Goal: Task Accomplishment & Management: Use online tool/utility

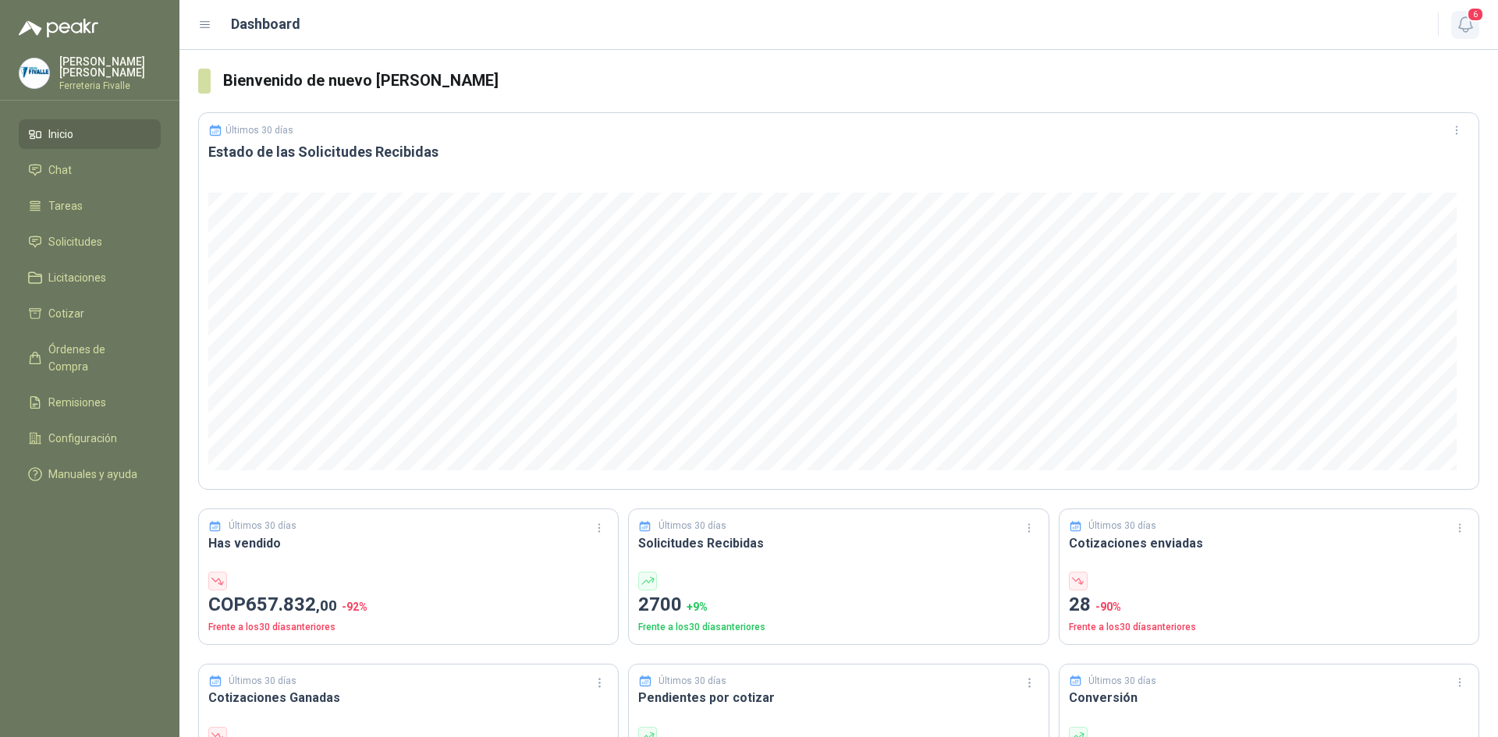
click at [1468, 22] on icon "button" at bounding box center [1466, 25] width 20 height 20
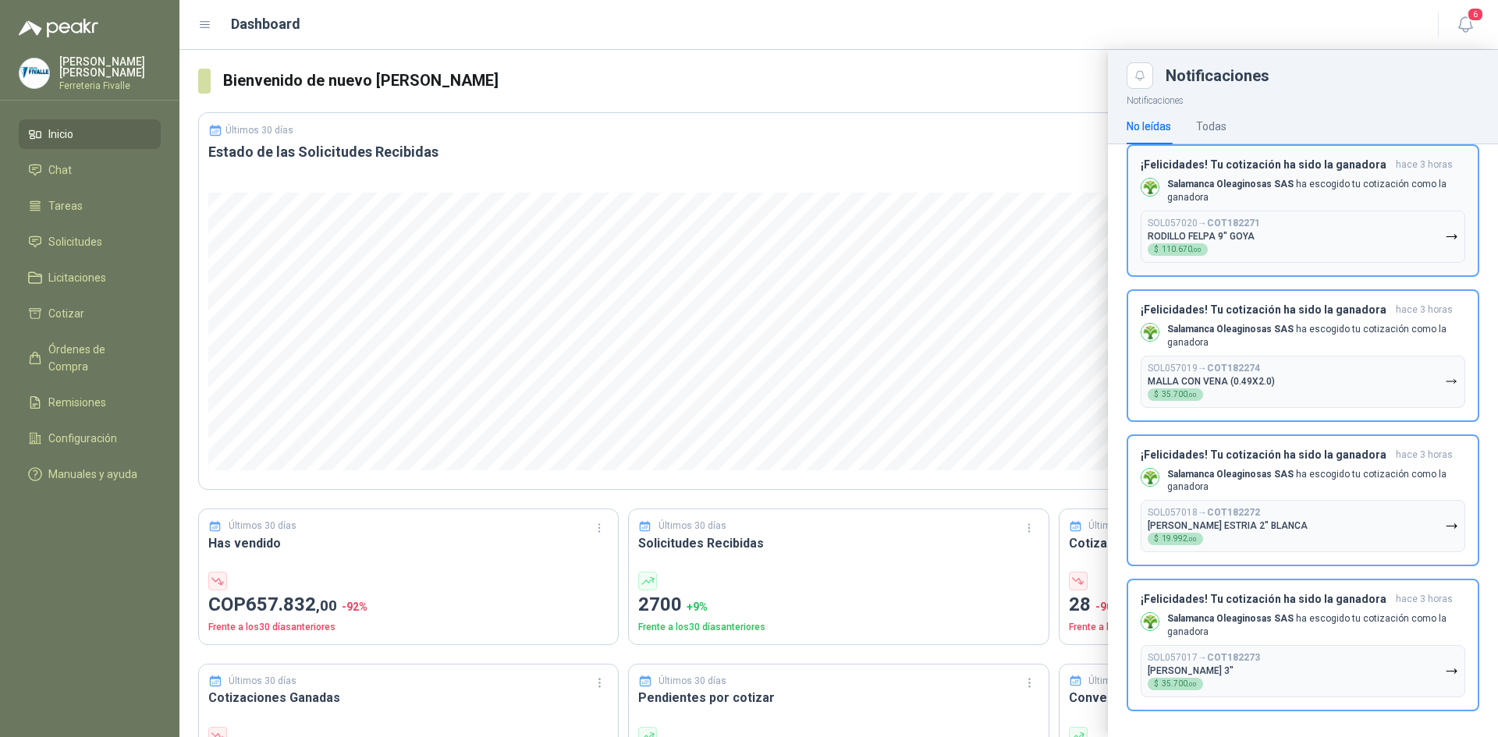
scroll to position [242, 0]
click at [1407, 652] on button "SOL057017 → COT182273 [PERSON_NAME] 3" $ 35.700 ,00" at bounding box center [1303, 670] width 325 height 52
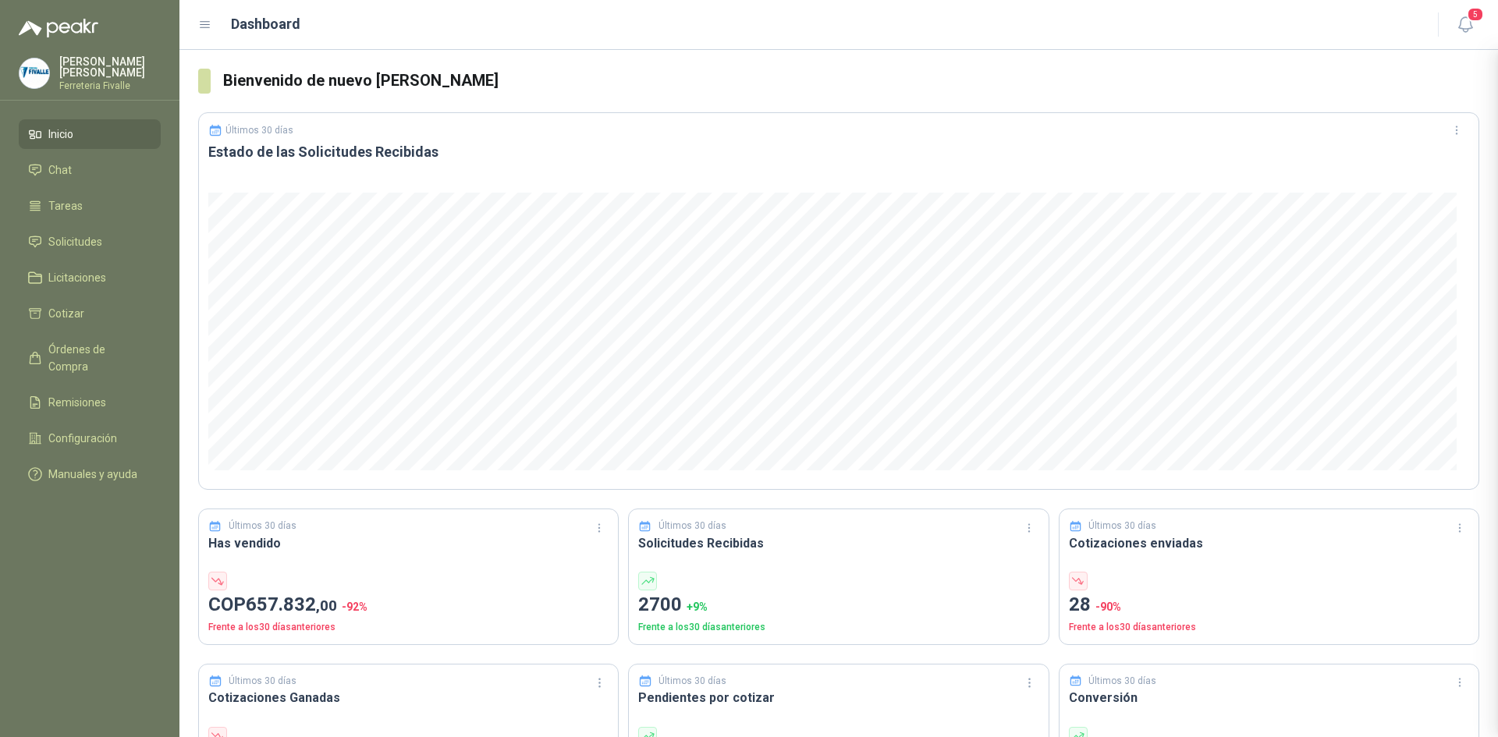
scroll to position [98, 0]
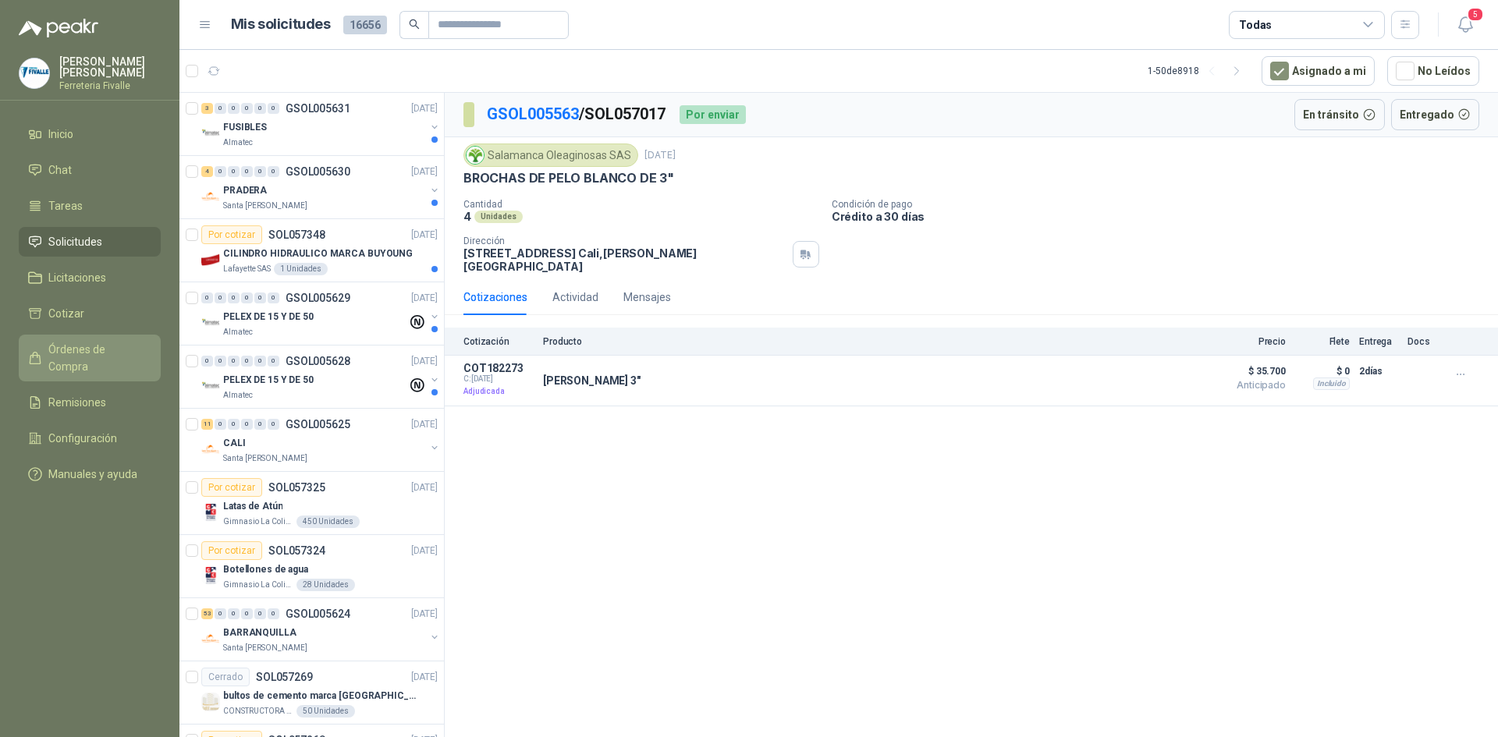
click at [92, 355] on span "Órdenes de Compra" at bounding box center [97, 358] width 98 height 34
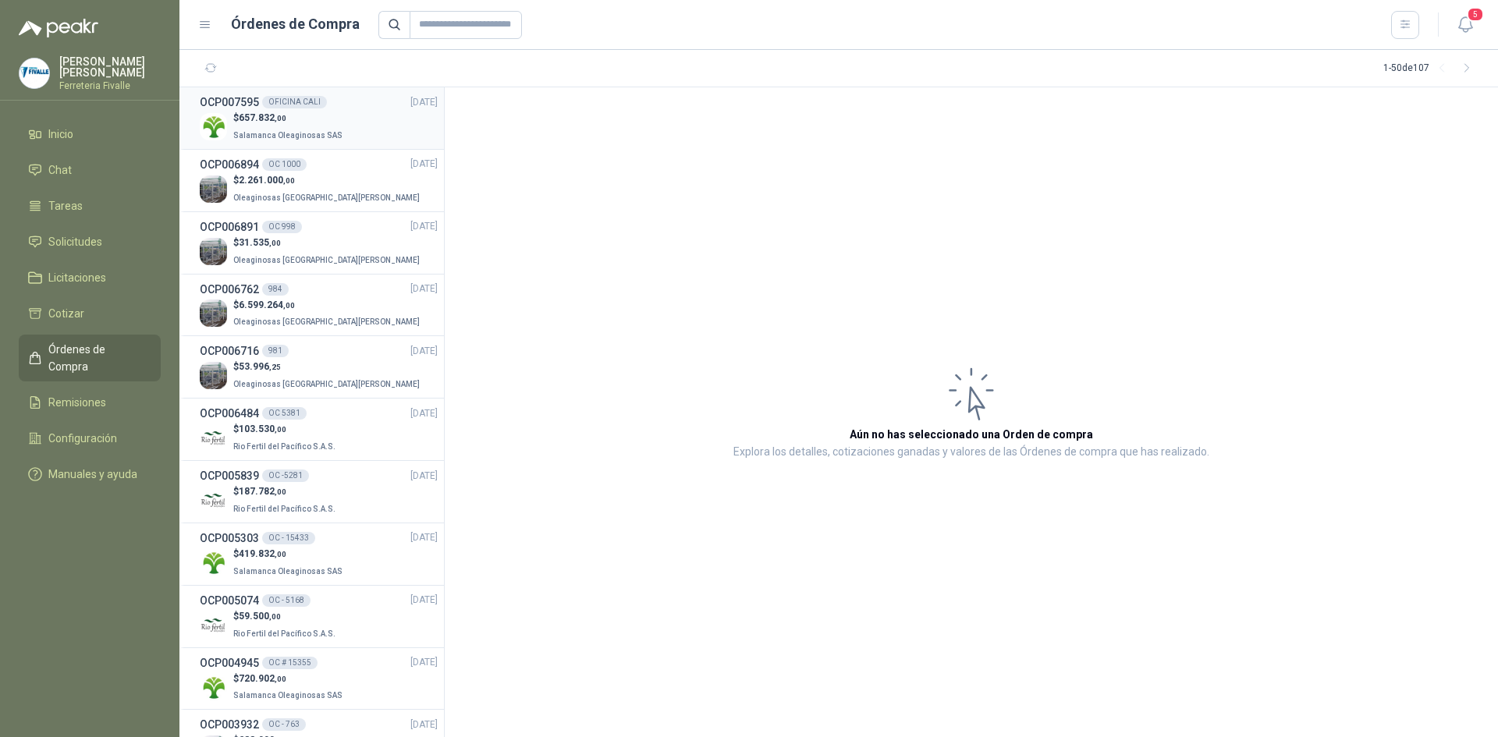
click at [330, 97] on li "OCP007595 OFICINA CALI [DATE] $ 657.832 ,00 Salamanca Oleaginosas SAS" at bounding box center [311, 118] width 265 height 62
click at [313, 114] on p "$ 657.832 ,00" at bounding box center [289, 118] width 112 height 15
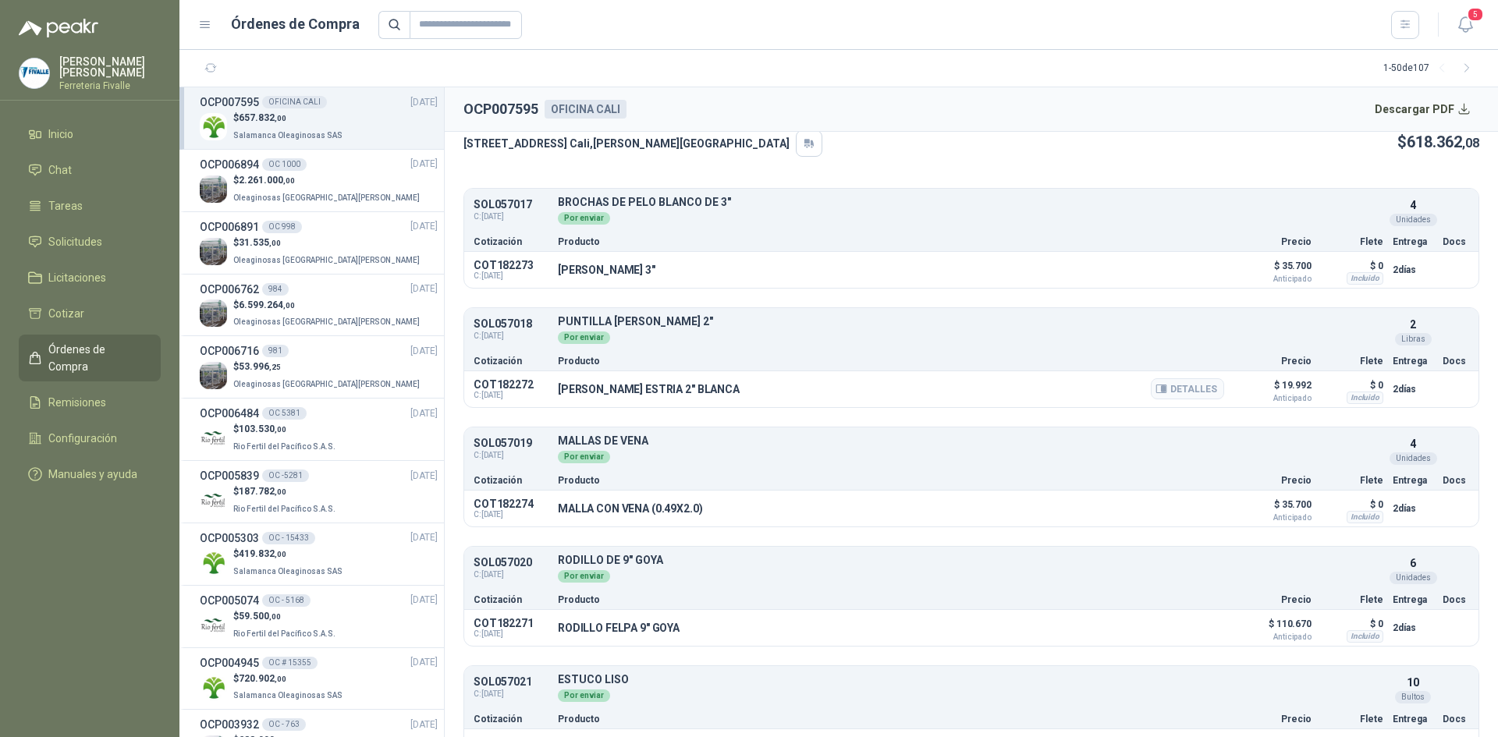
scroll to position [146, 0]
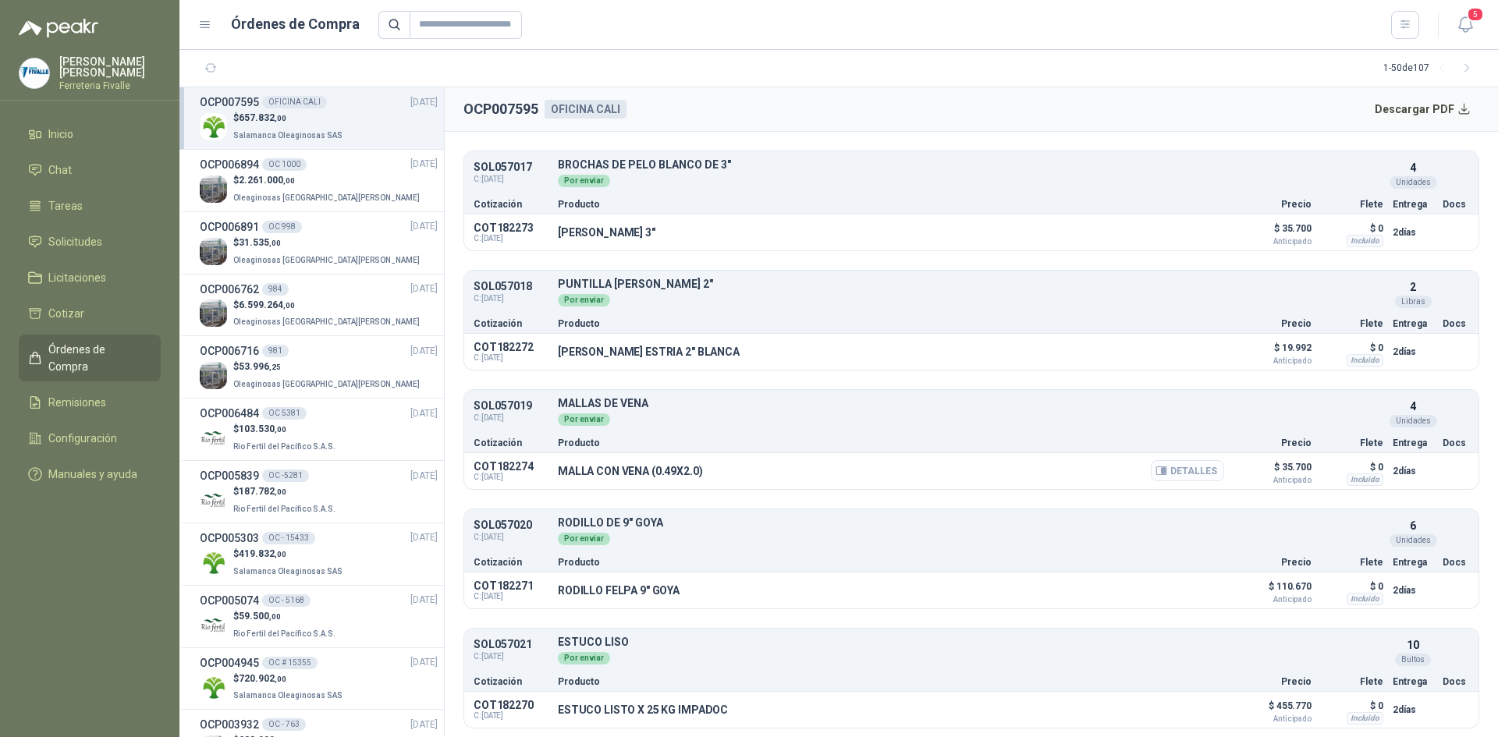
click at [1184, 473] on button "Detalles" at bounding box center [1187, 470] width 73 height 21
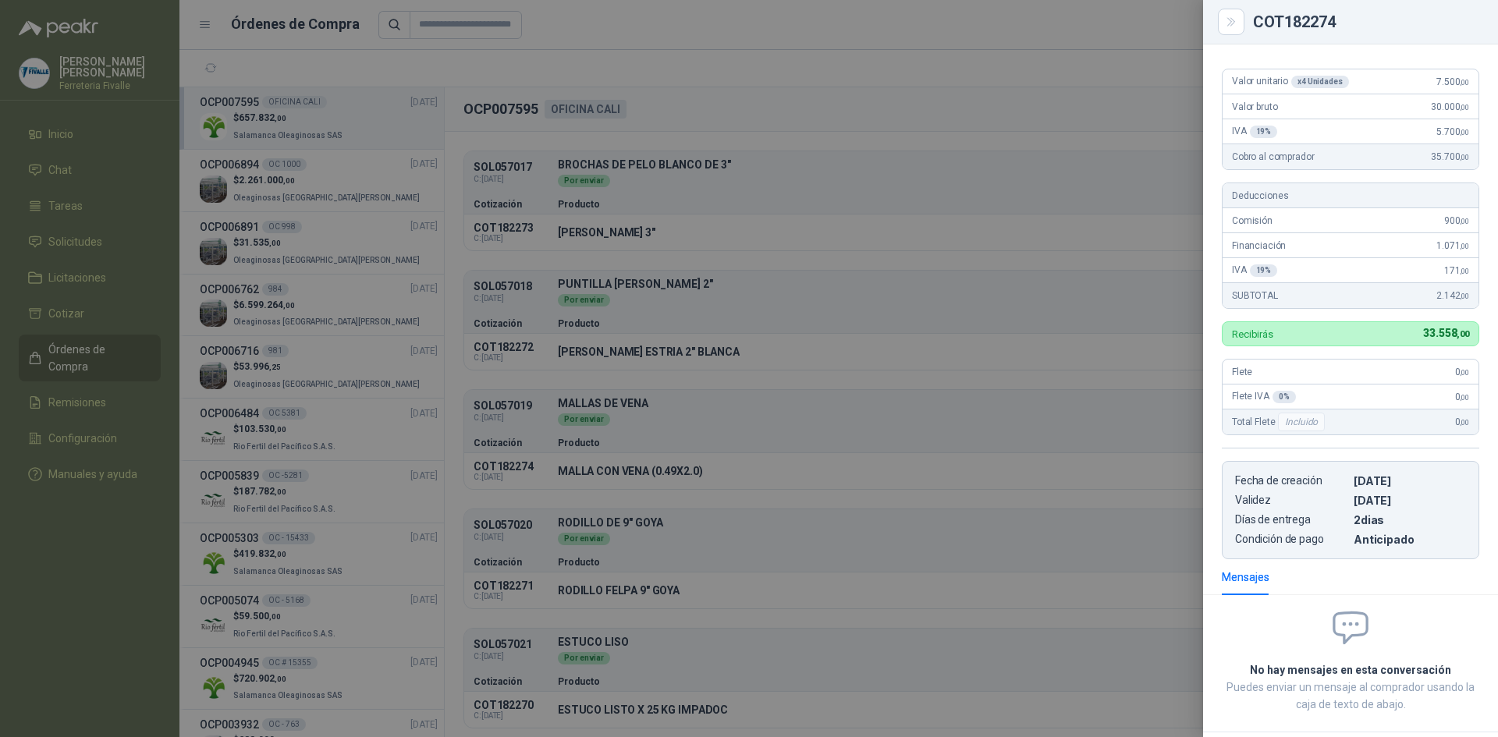
scroll to position [0, 0]
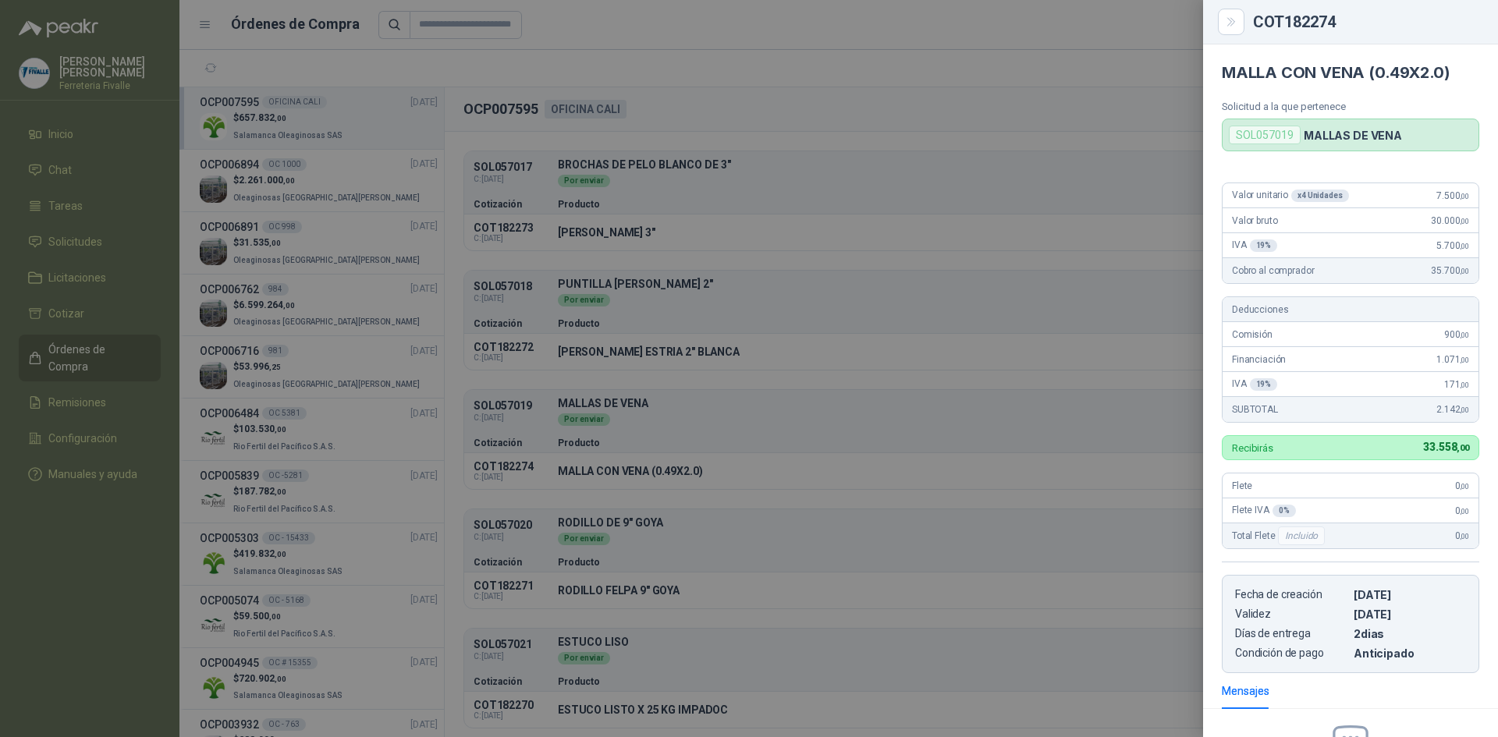
click at [1168, 279] on div at bounding box center [749, 368] width 1498 height 737
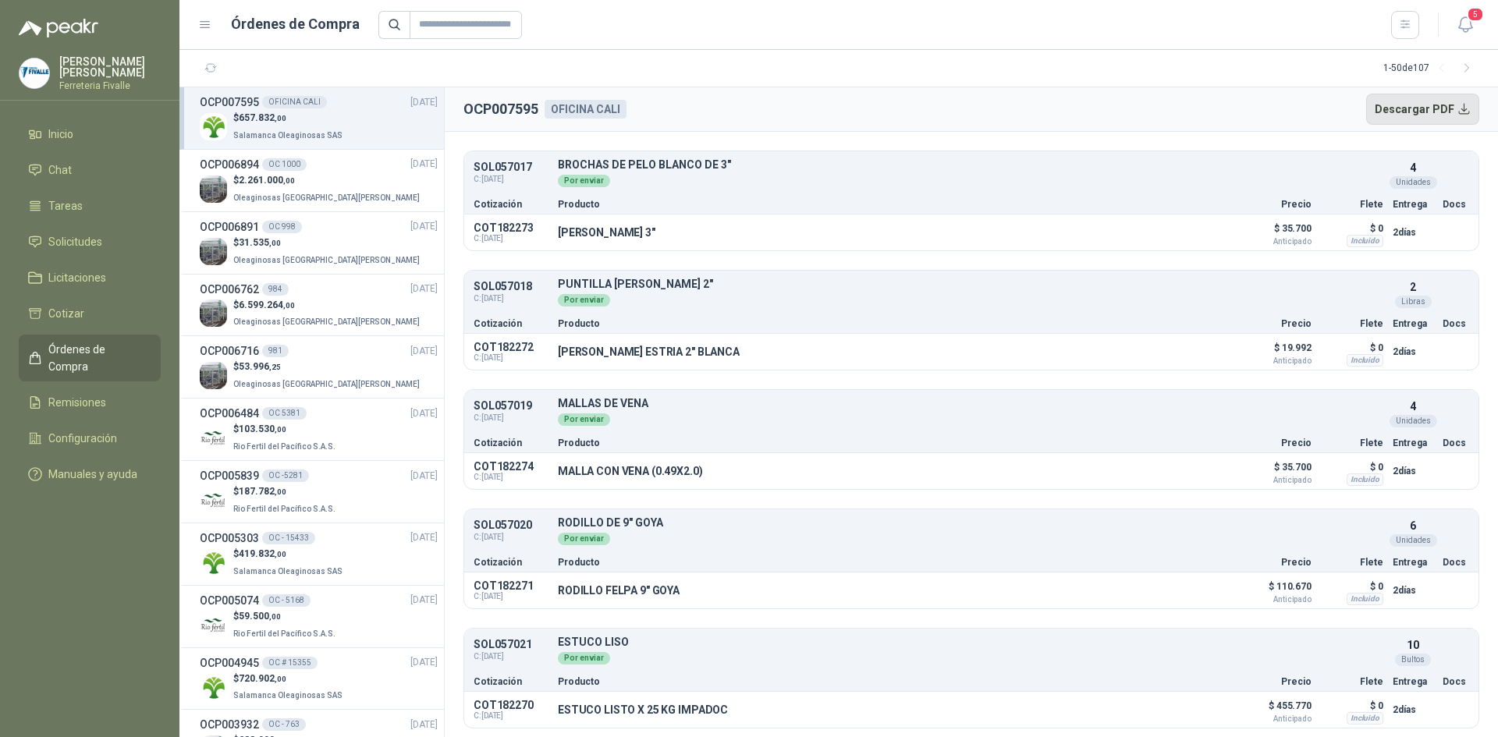
click at [1414, 108] on button "Descargar PDF" at bounding box center [1423, 109] width 114 height 31
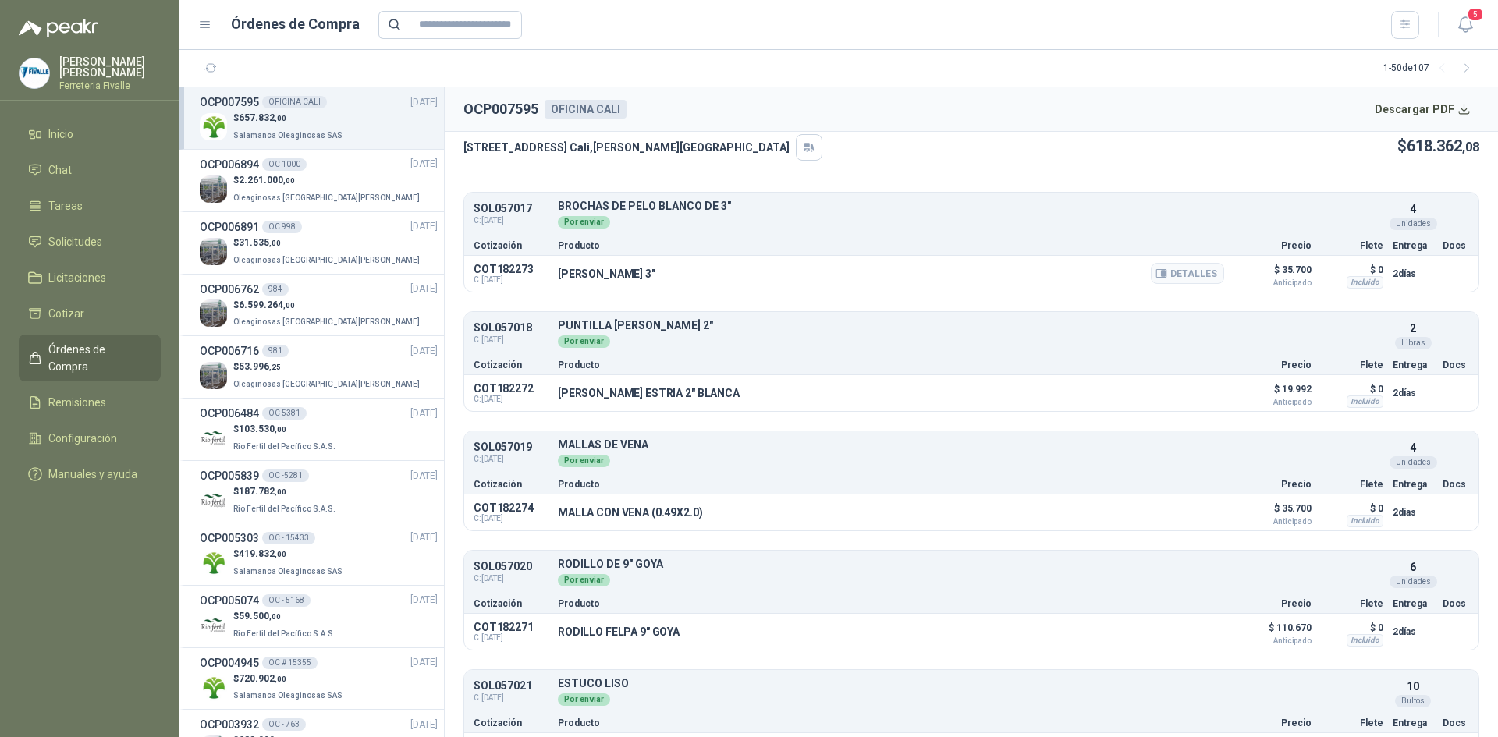
scroll to position [146, 0]
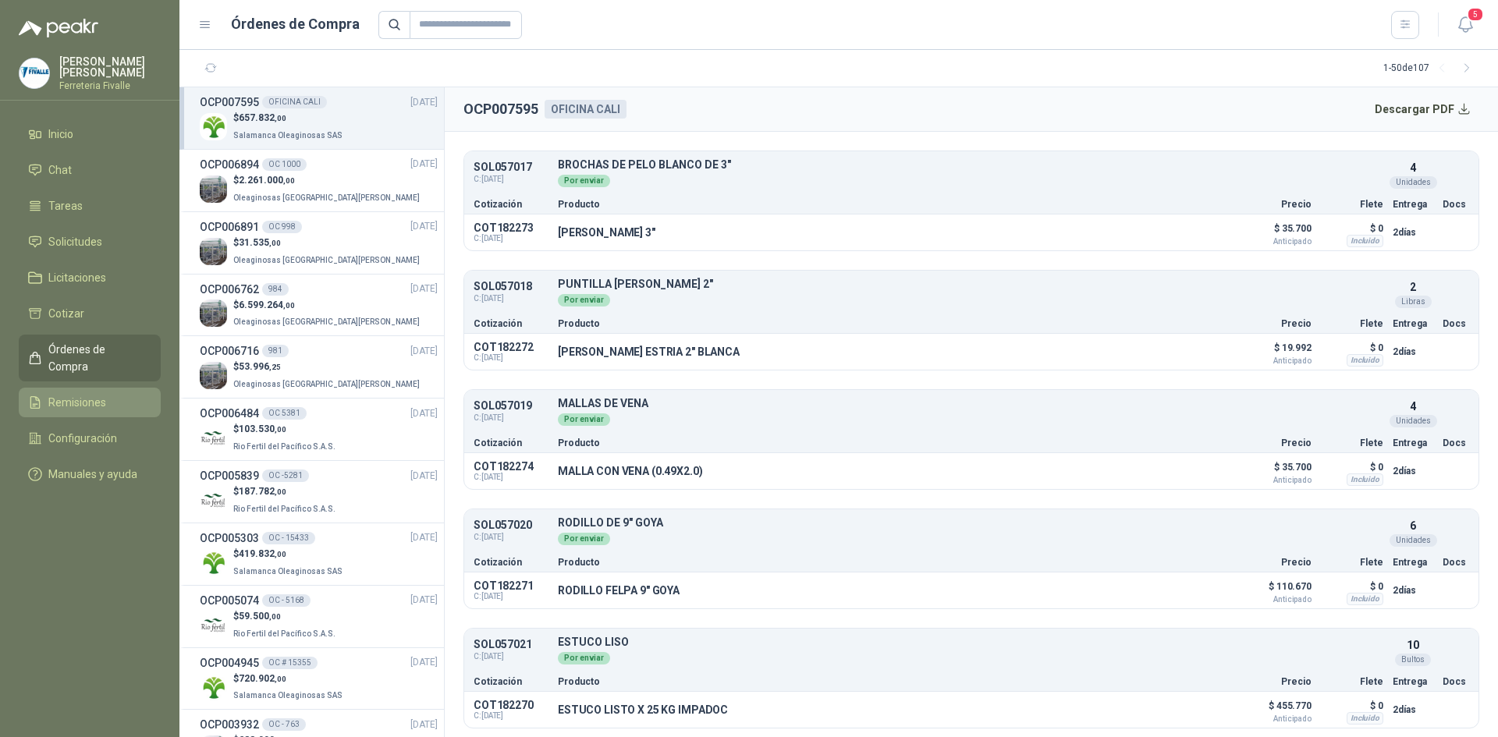
click at [62, 394] on span "Remisiones" at bounding box center [77, 402] width 58 height 17
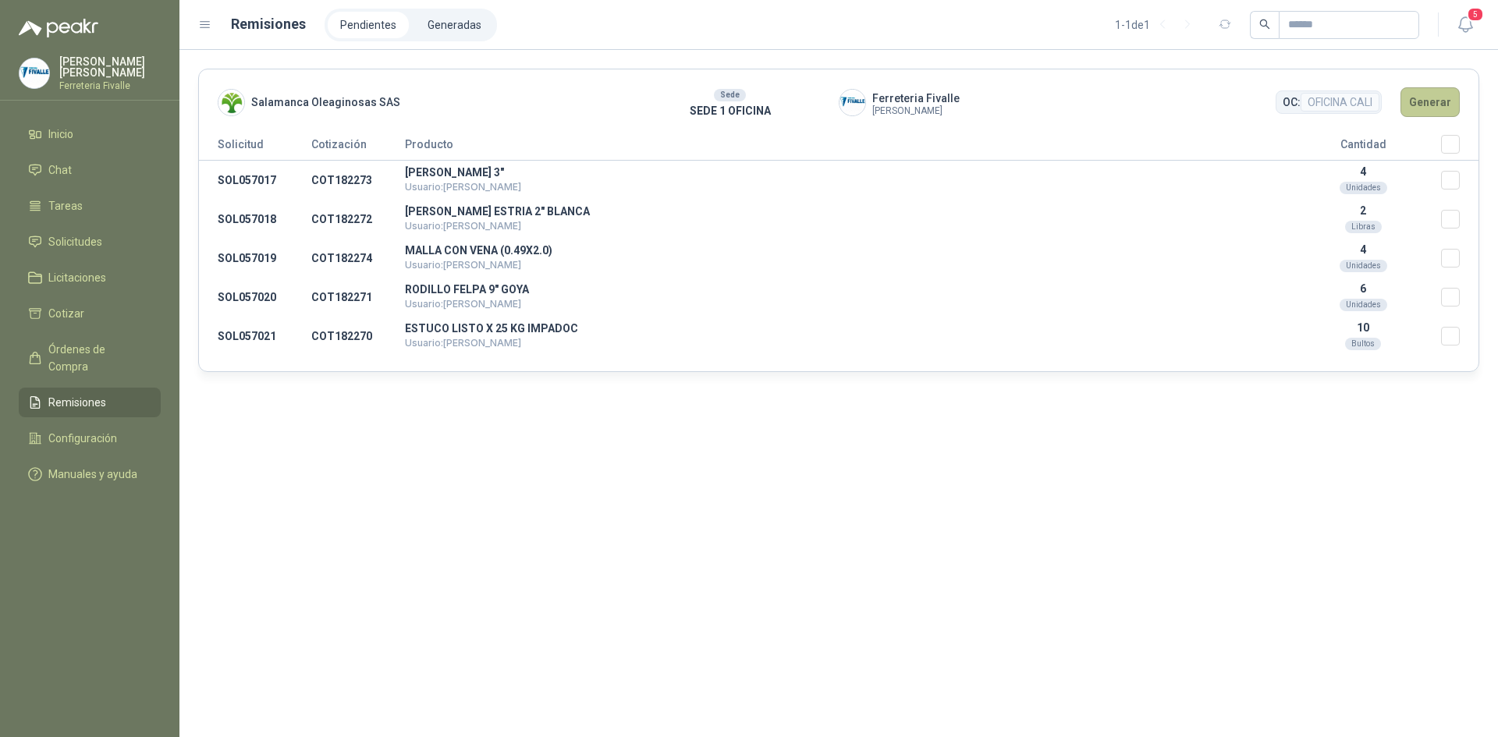
click at [1430, 97] on button "Generar" at bounding box center [1430, 102] width 59 height 30
click at [1441, 99] on button "Generar" at bounding box center [1430, 102] width 59 height 30
click at [1437, 86] on header "Salamanca Oleaginosas SAS Sede SEDE 1 OFICINA Ferreteria [PERSON_NAME] OC: OFIC…" at bounding box center [839, 102] width 1280 height 66
click at [1436, 101] on button "Generar" at bounding box center [1430, 102] width 59 height 30
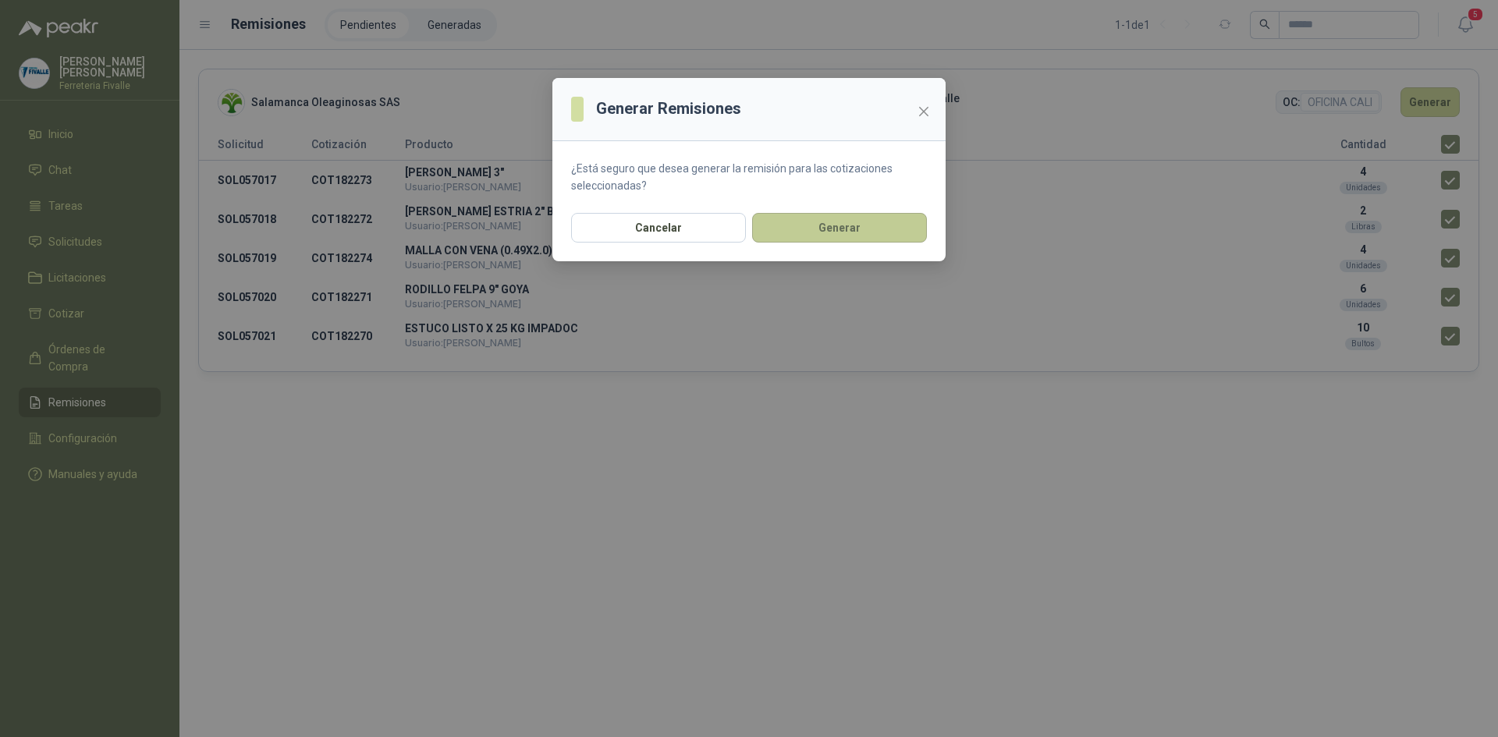
click at [826, 225] on button "Generar" at bounding box center [839, 228] width 175 height 30
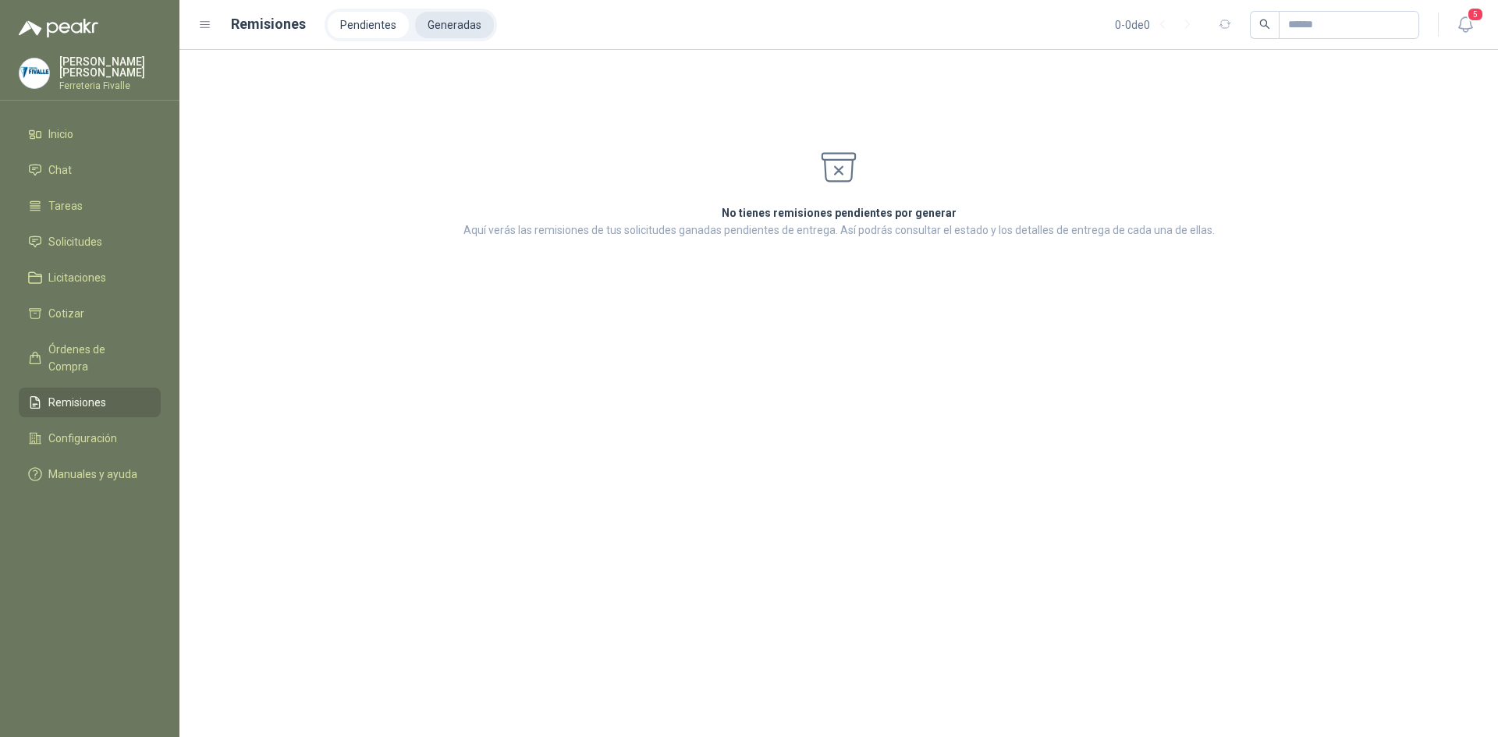
click at [448, 17] on li "Generadas" at bounding box center [454, 25] width 79 height 27
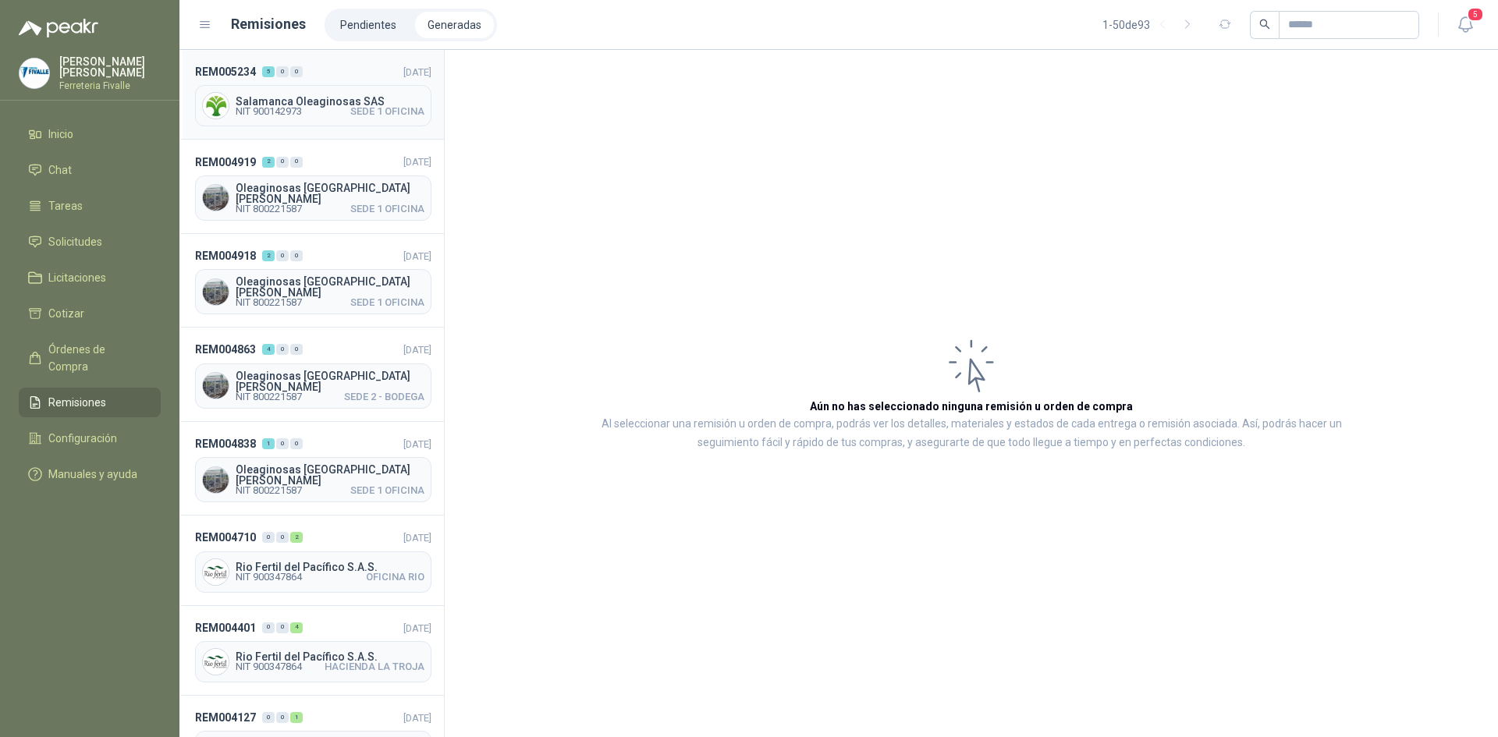
click at [338, 97] on span "Salamanca Oleaginosas SAS" at bounding box center [330, 101] width 189 height 11
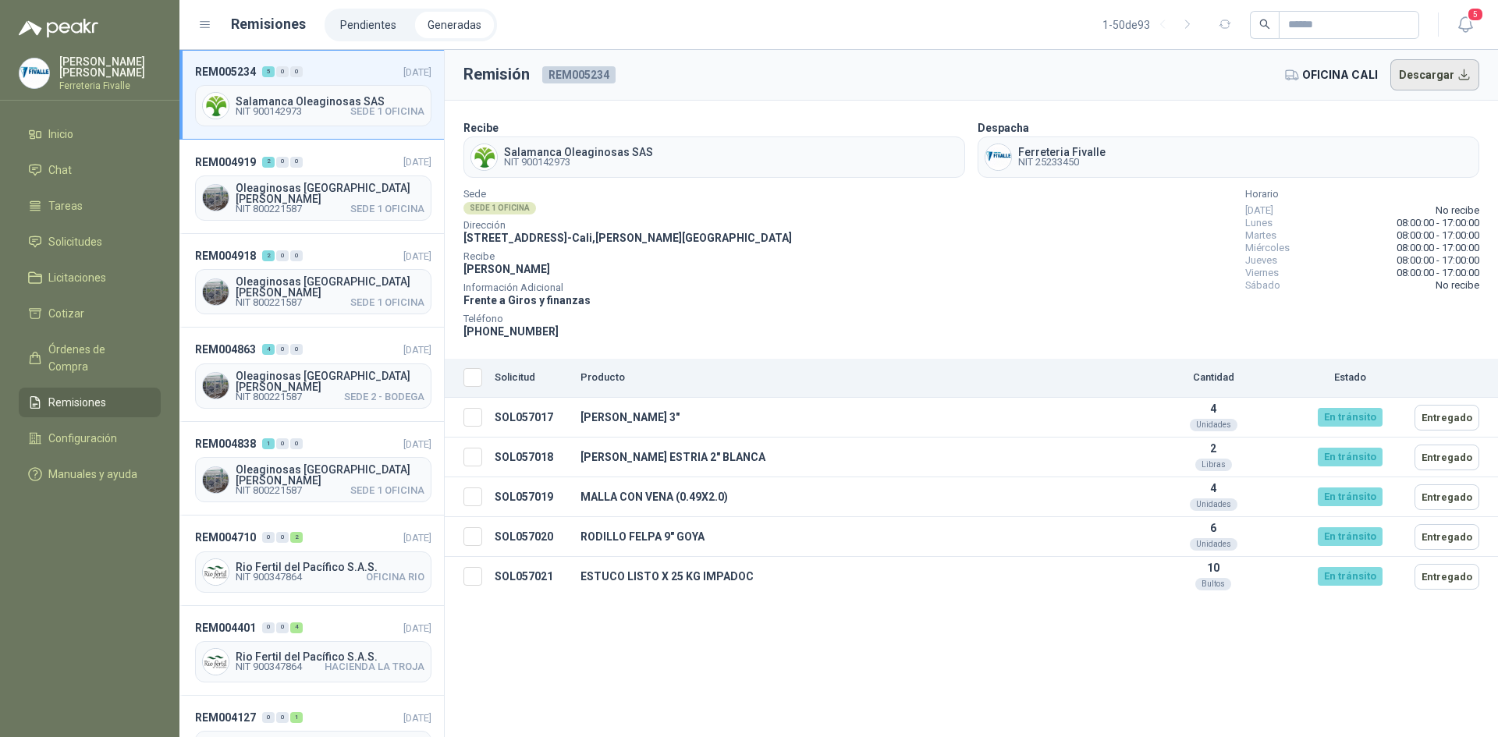
click at [1448, 76] on button "Descargar" at bounding box center [1436, 74] width 90 height 31
click at [1467, 23] on icon "button" at bounding box center [1466, 25] width 20 height 20
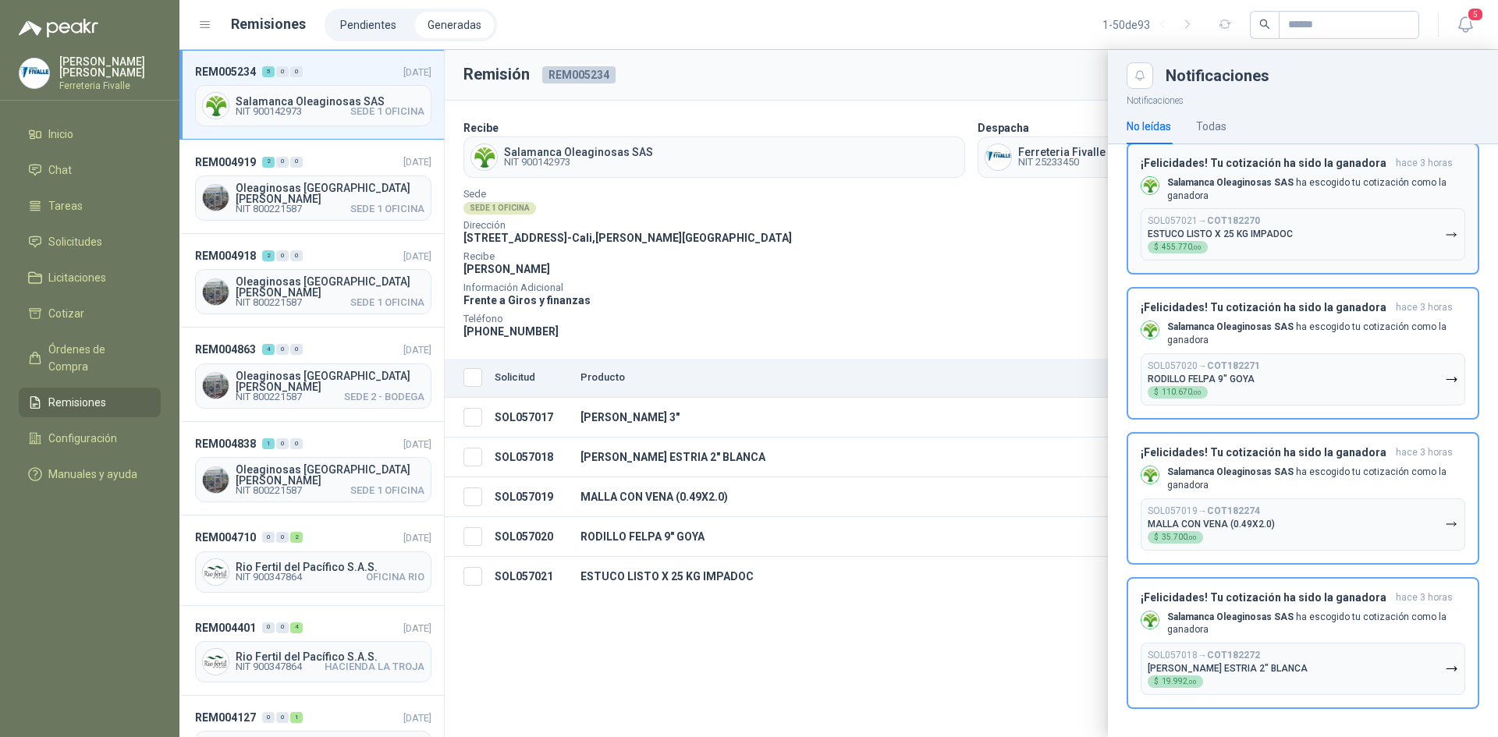
click at [1378, 215] on button "SOL057021 → COT182270 ESTUCO LISTO X 25 KG IMPADOC $ 455.770 ,00" at bounding box center [1303, 234] width 325 height 52
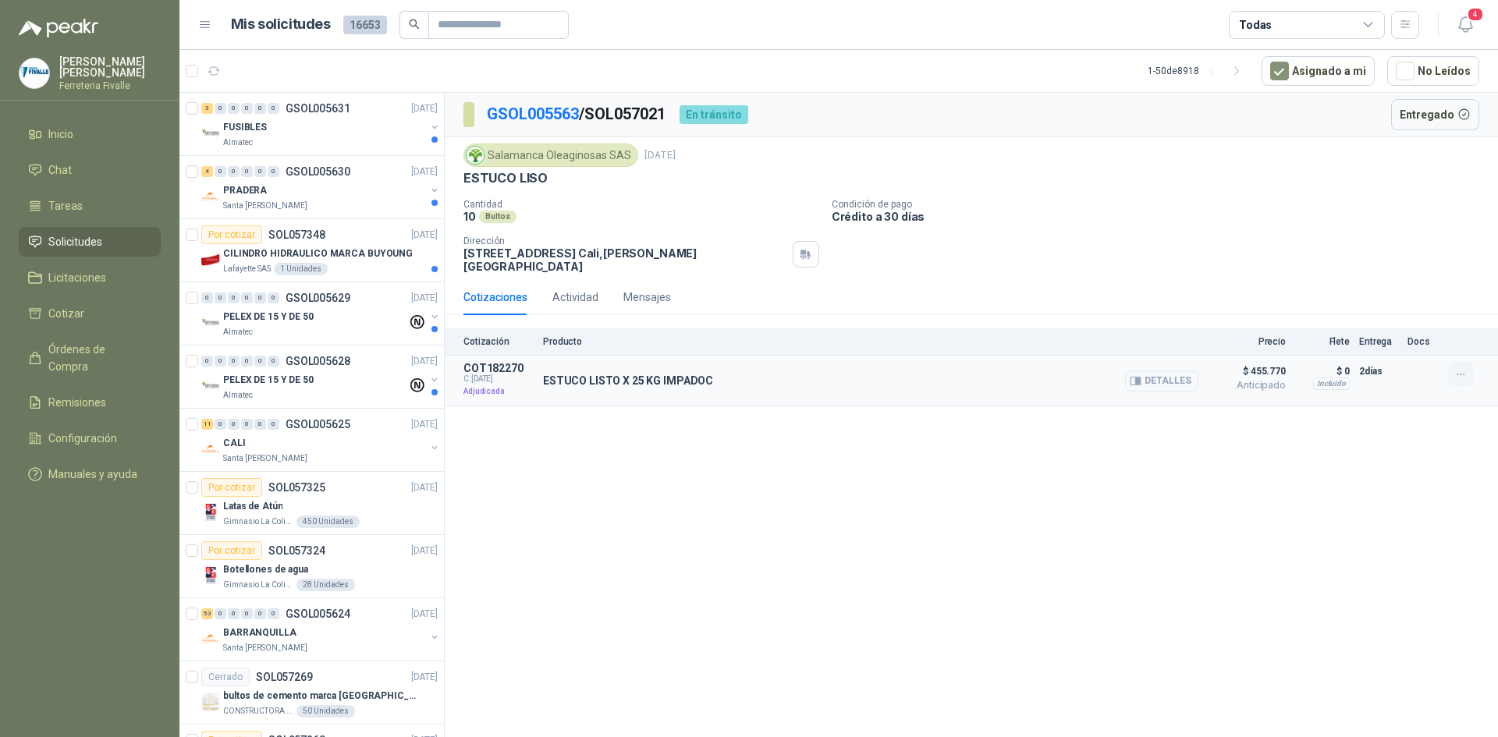
click at [1458, 368] on icon "button" at bounding box center [1461, 374] width 13 height 13
click at [1000, 528] on div "GSOL005563 / SOL057021 En tránsito Entregado Salamanca Oleaginosas SAS [DATE] E…" at bounding box center [972, 418] width 1054 height 650
click at [1484, 24] on header "Mis solicitudes 16653 Todas 4" at bounding box center [838, 25] width 1319 height 50
click at [1462, 24] on icon "button" at bounding box center [1466, 25] width 20 height 20
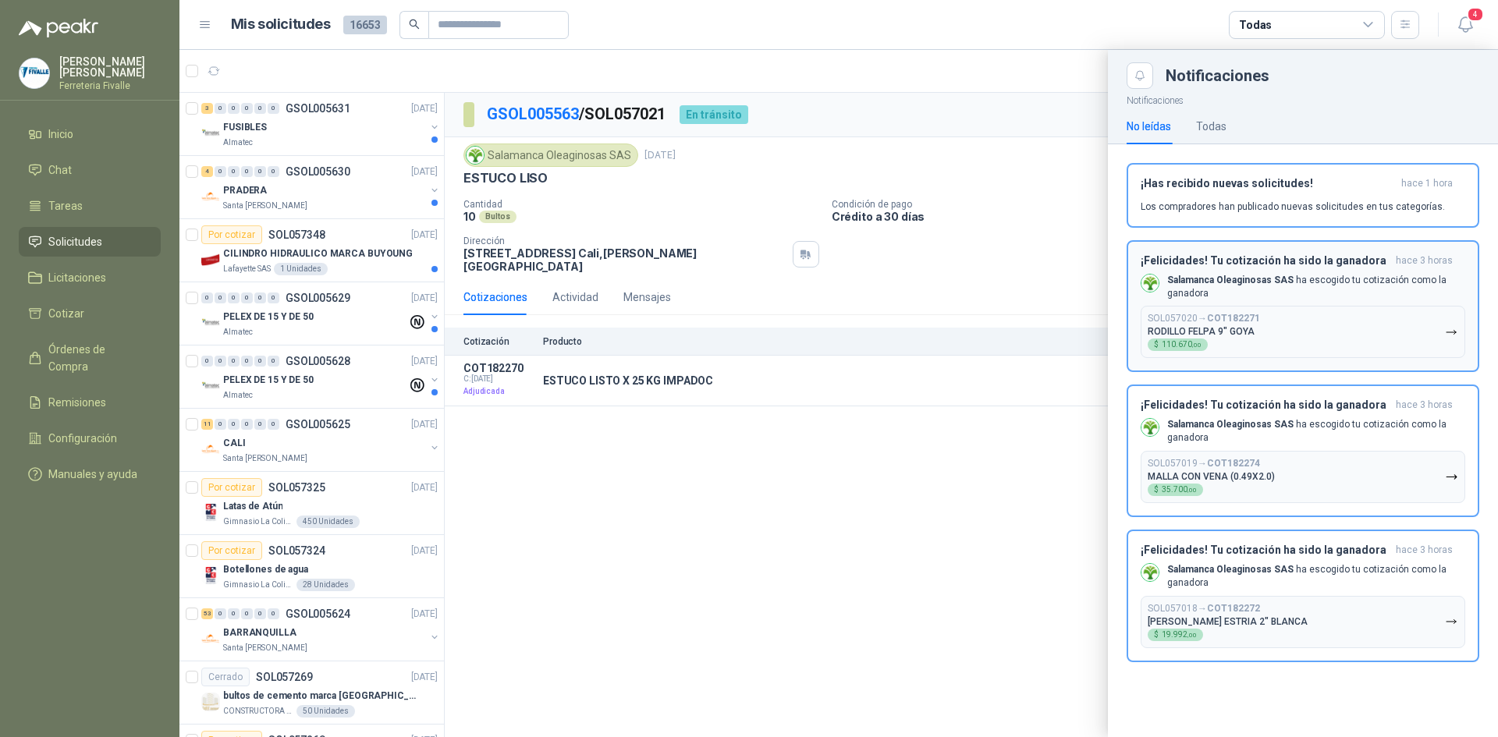
click at [1373, 294] on p "Salamanca Oleaginosas SAS ha escogido tu cotización como la ganadora" at bounding box center [1316, 287] width 298 height 27
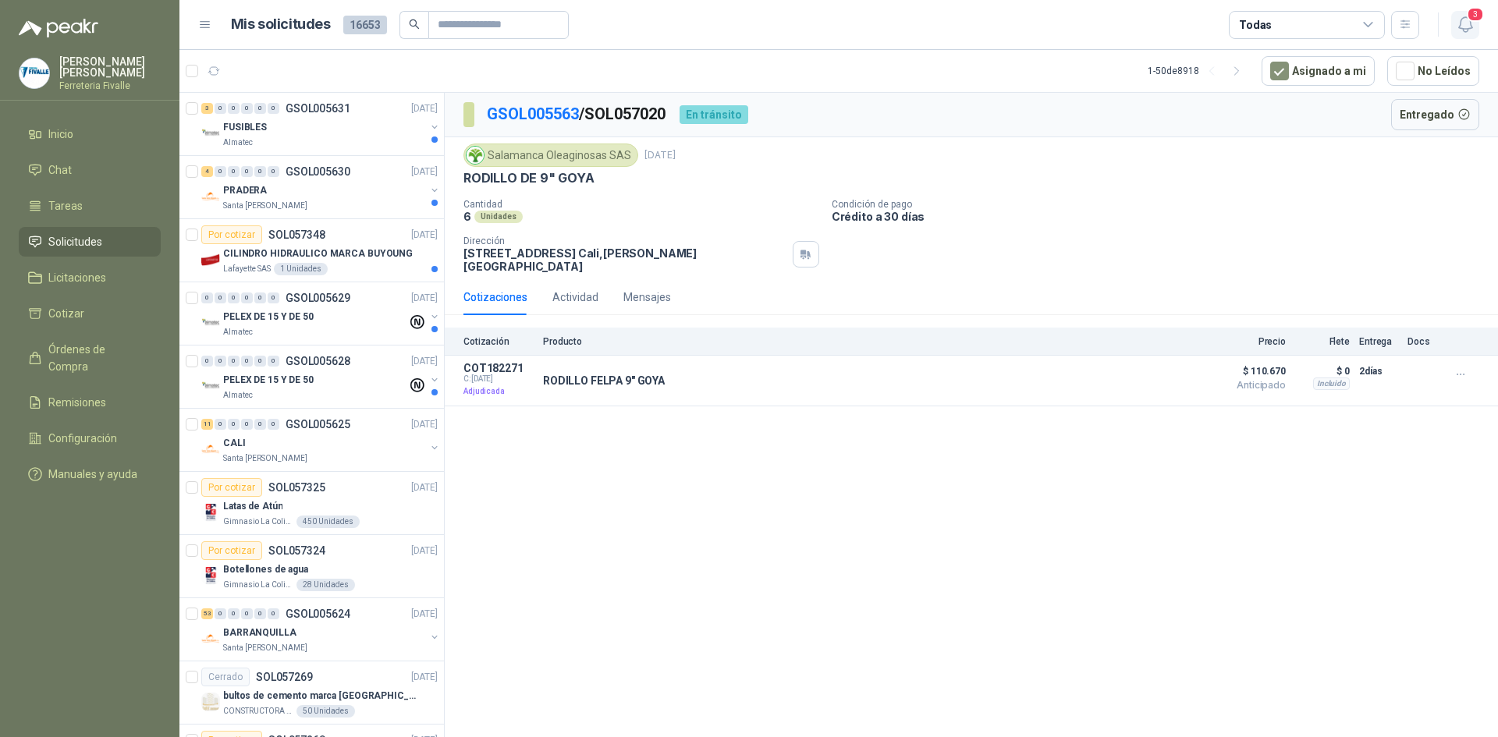
click at [1471, 22] on span "3" at bounding box center [1475, 14] width 17 height 15
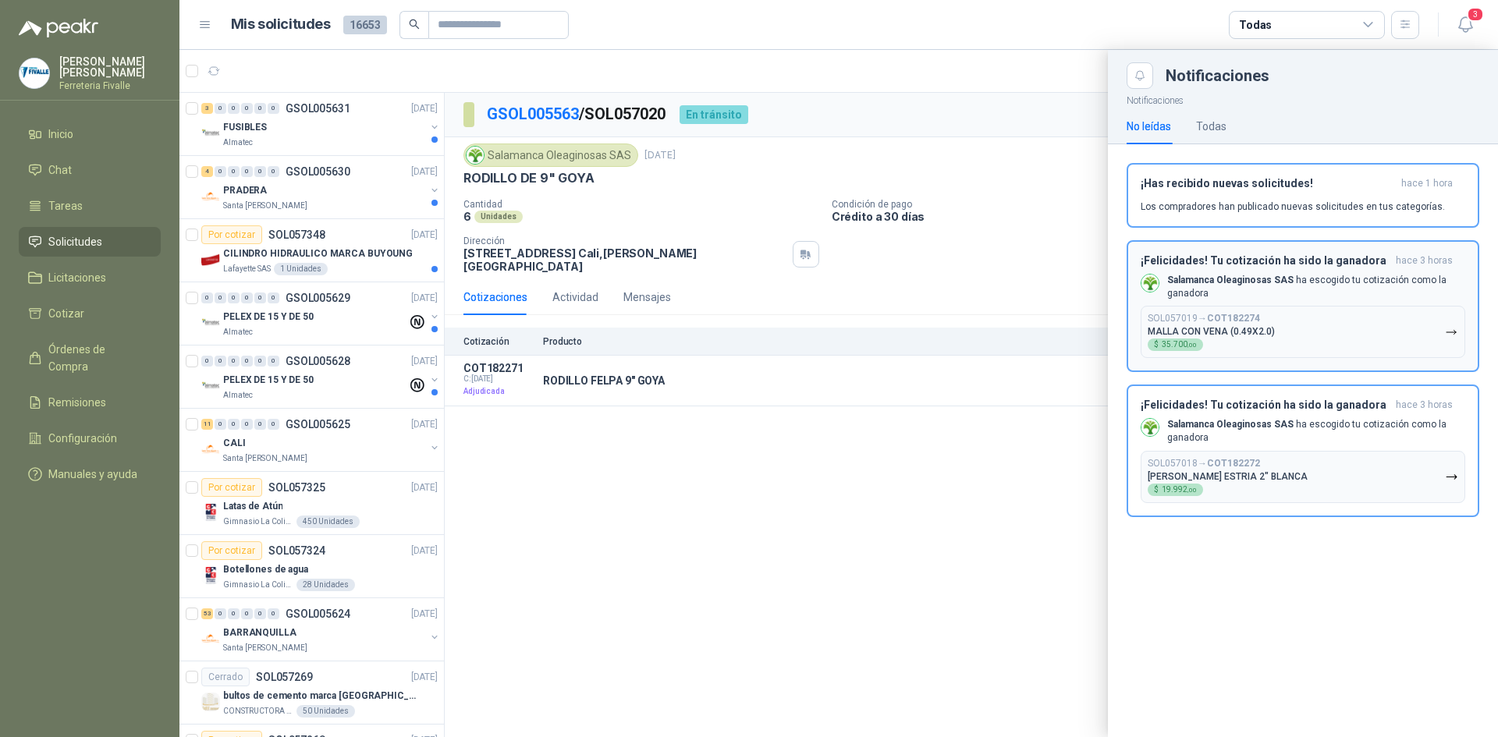
click at [1386, 305] on div "¡Felicidades! Tu cotización ha sido la ganadora hace 3 horas Salamanca Oleagino…" at bounding box center [1303, 306] width 325 height 105
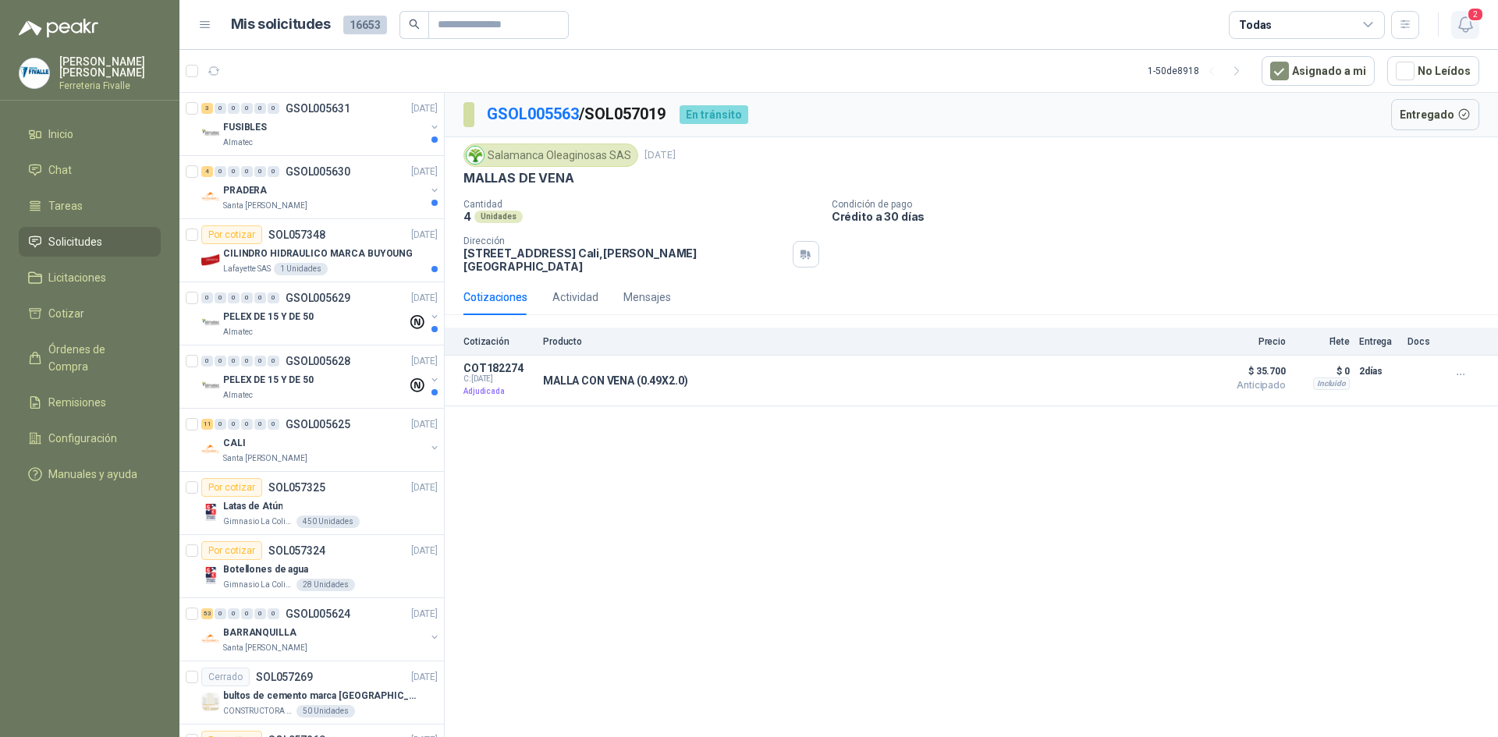
click at [1471, 22] on span "2" at bounding box center [1475, 14] width 17 height 15
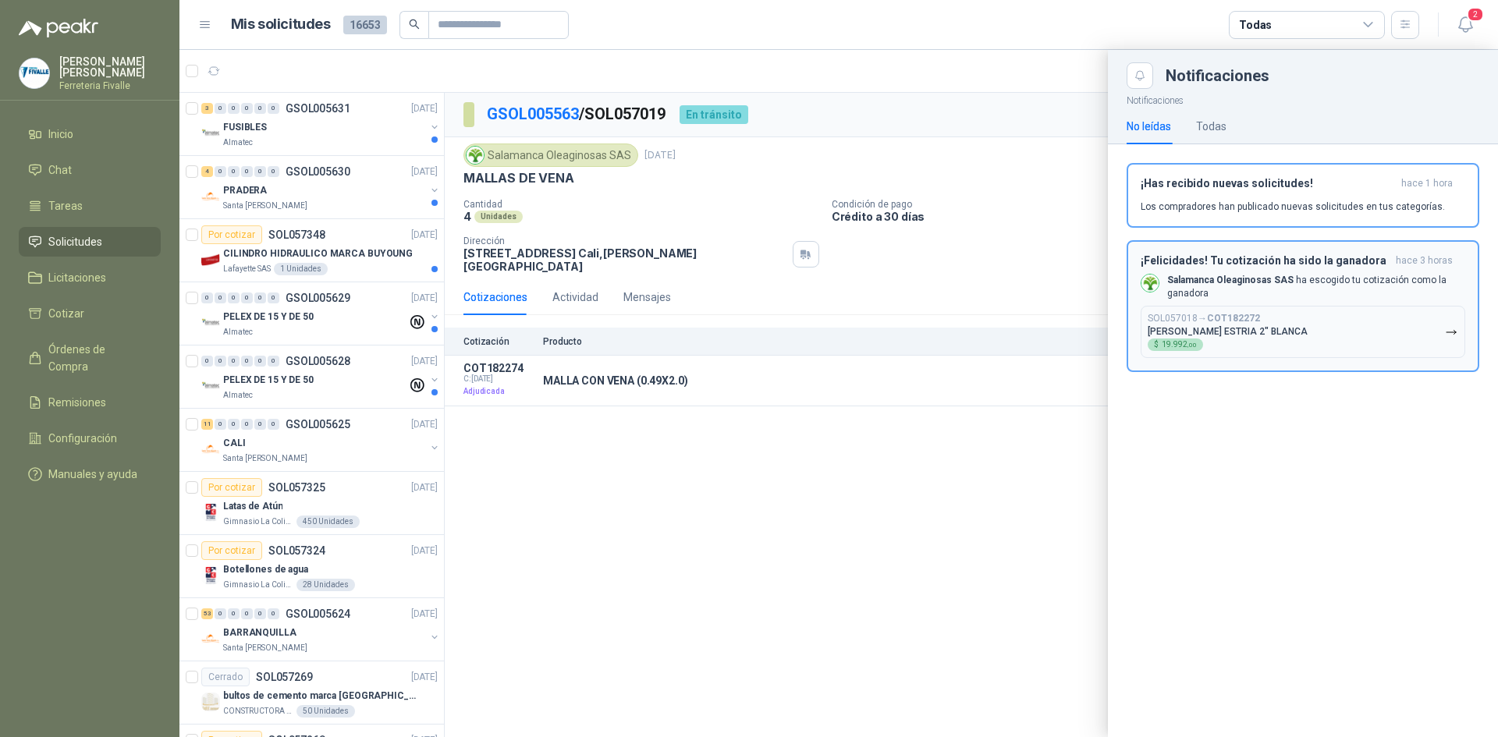
click at [1295, 330] on p "[PERSON_NAME] ESTRIA 2" BLANCA" at bounding box center [1228, 331] width 160 height 11
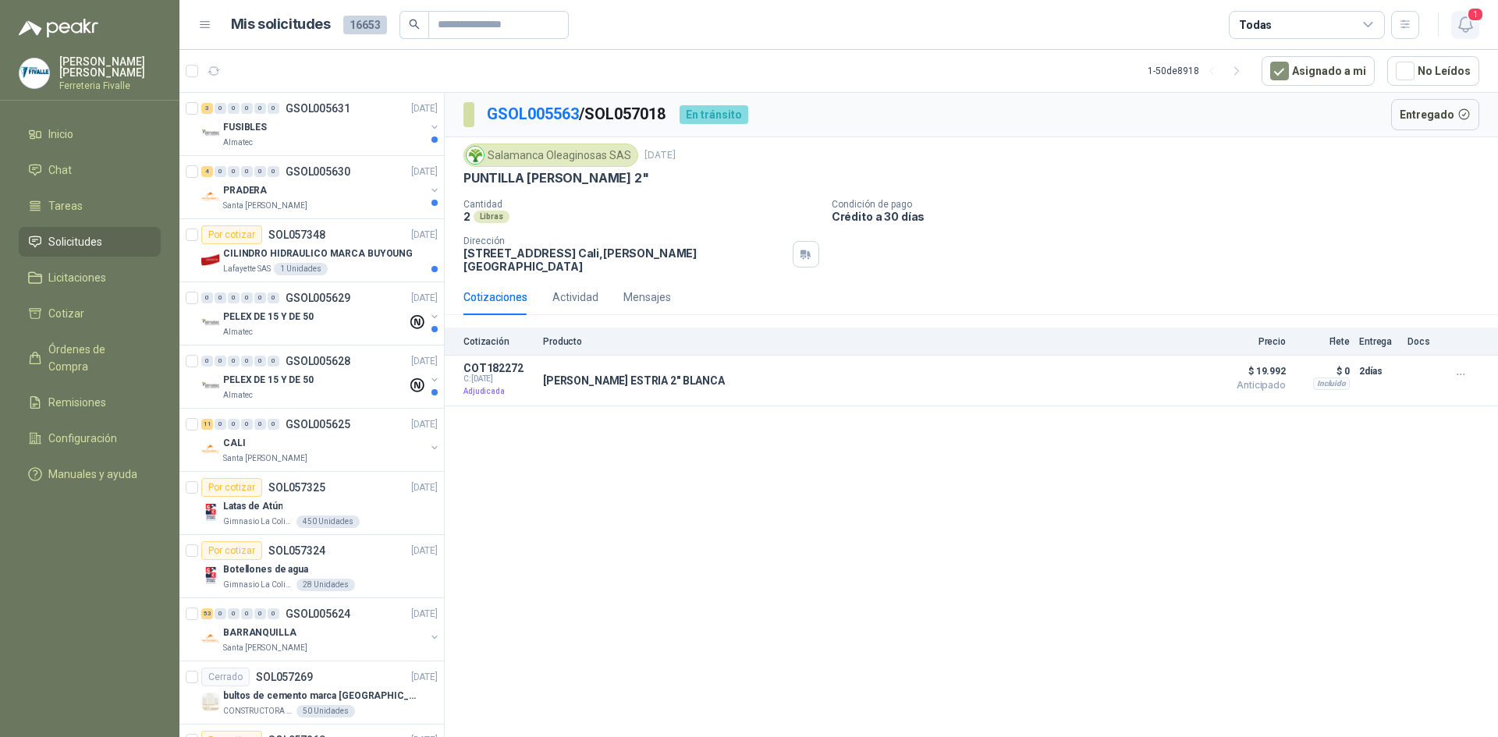
click at [1466, 17] on icon "button" at bounding box center [1466, 25] width 20 height 20
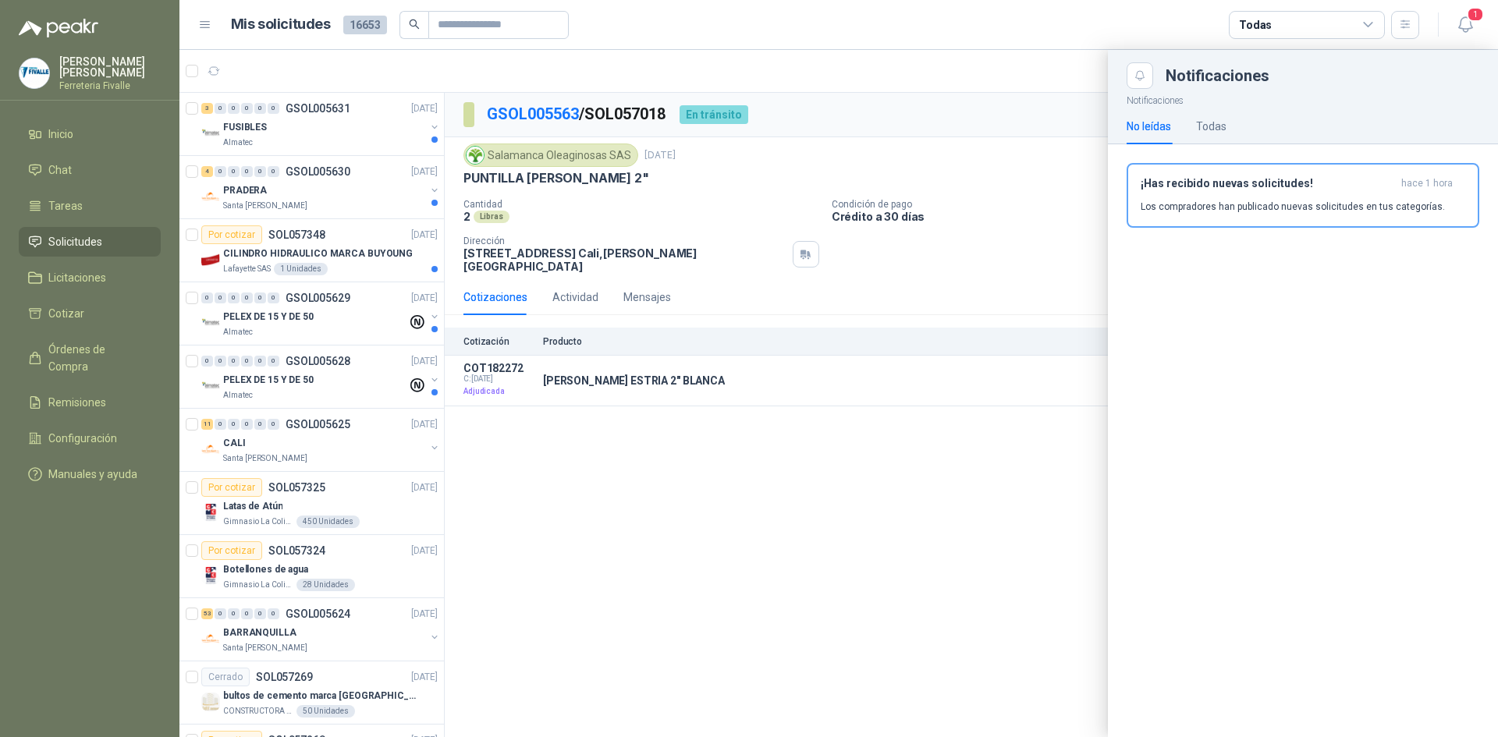
click at [1192, 117] on div "No leídas Todas" at bounding box center [1177, 126] width 100 height 36
click at [1210, 122] on div "Todas" at bounding box center [1211, 126] width 30 height 17
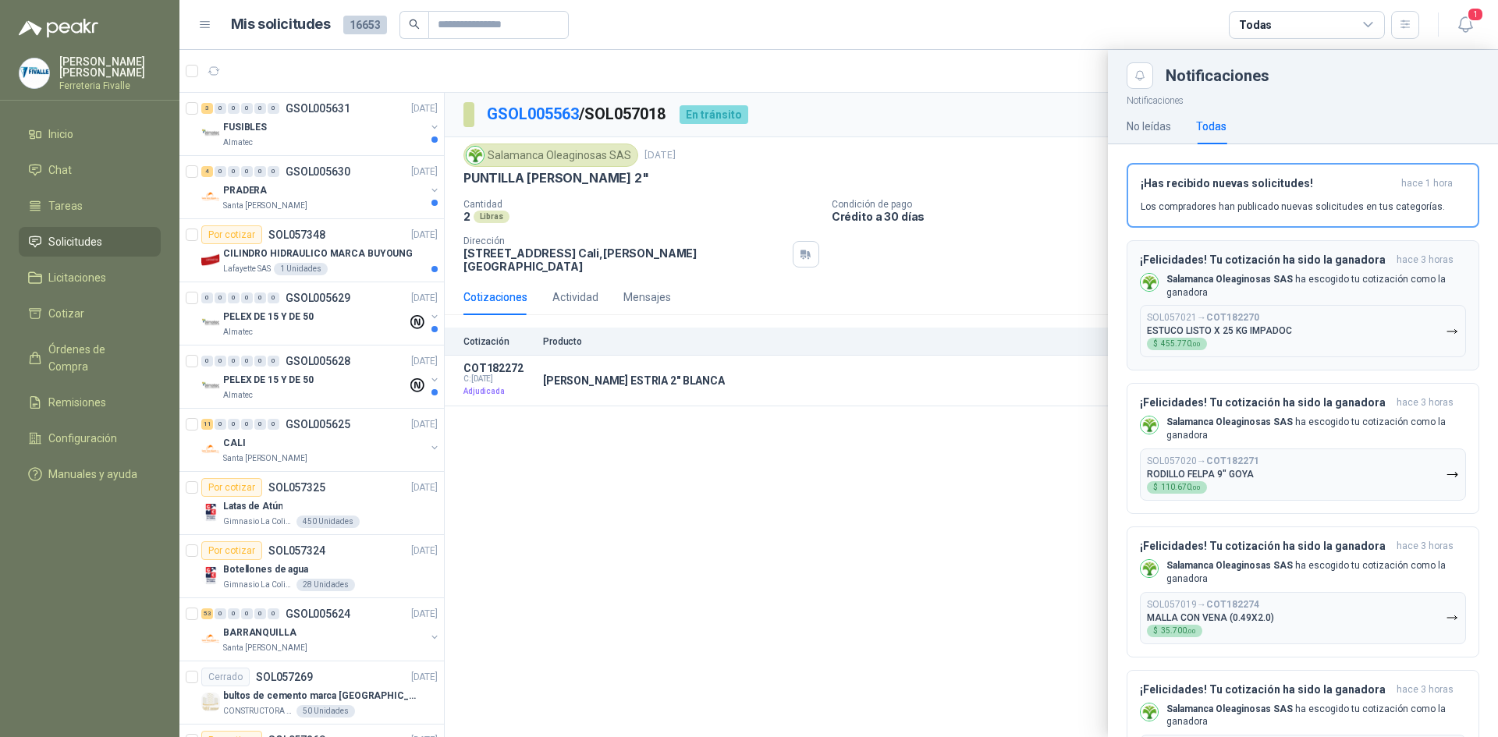
click at [1295, 323] on button "SOL057021 → COT182270 ESTUCO LISTO X 25 KG IMPADOC $ 455.770 ,00" at bounding box center [1303, 331] width 326 height 52
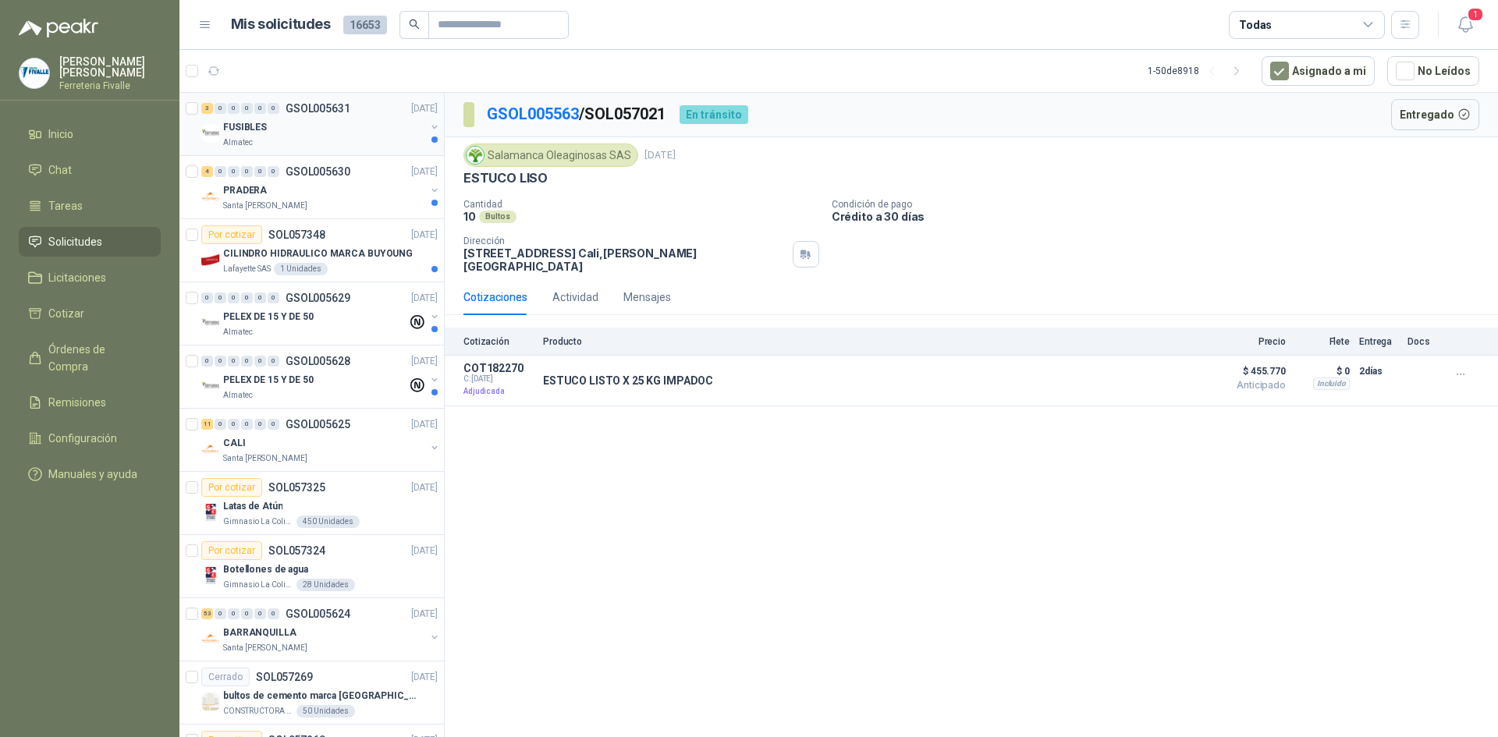
click at [330, 133] on div "FUSIBLES" at bounding box center [324, 127] width 202 height 19
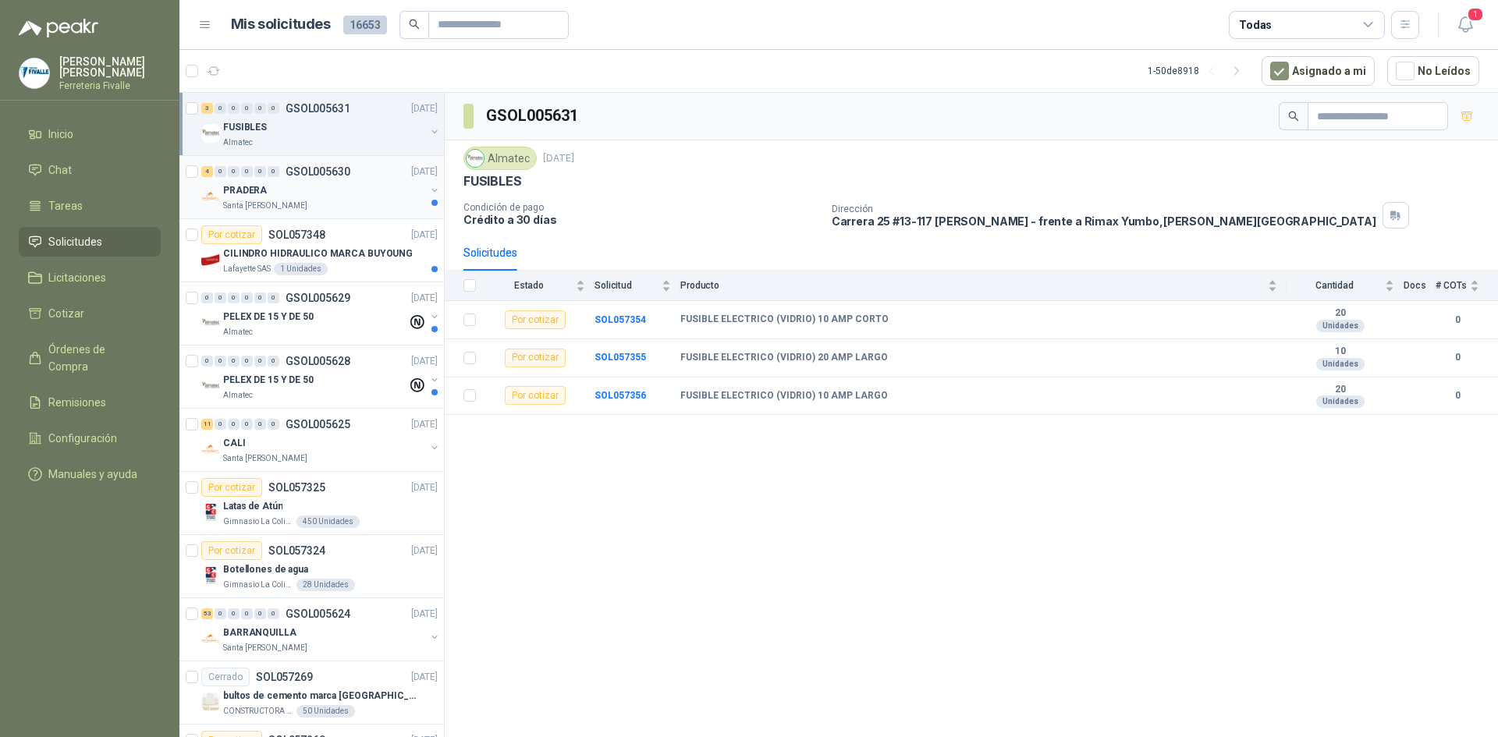
click at [325, 182] on div "PRADERA" at bounding box center [324, 190] width 202 height 19
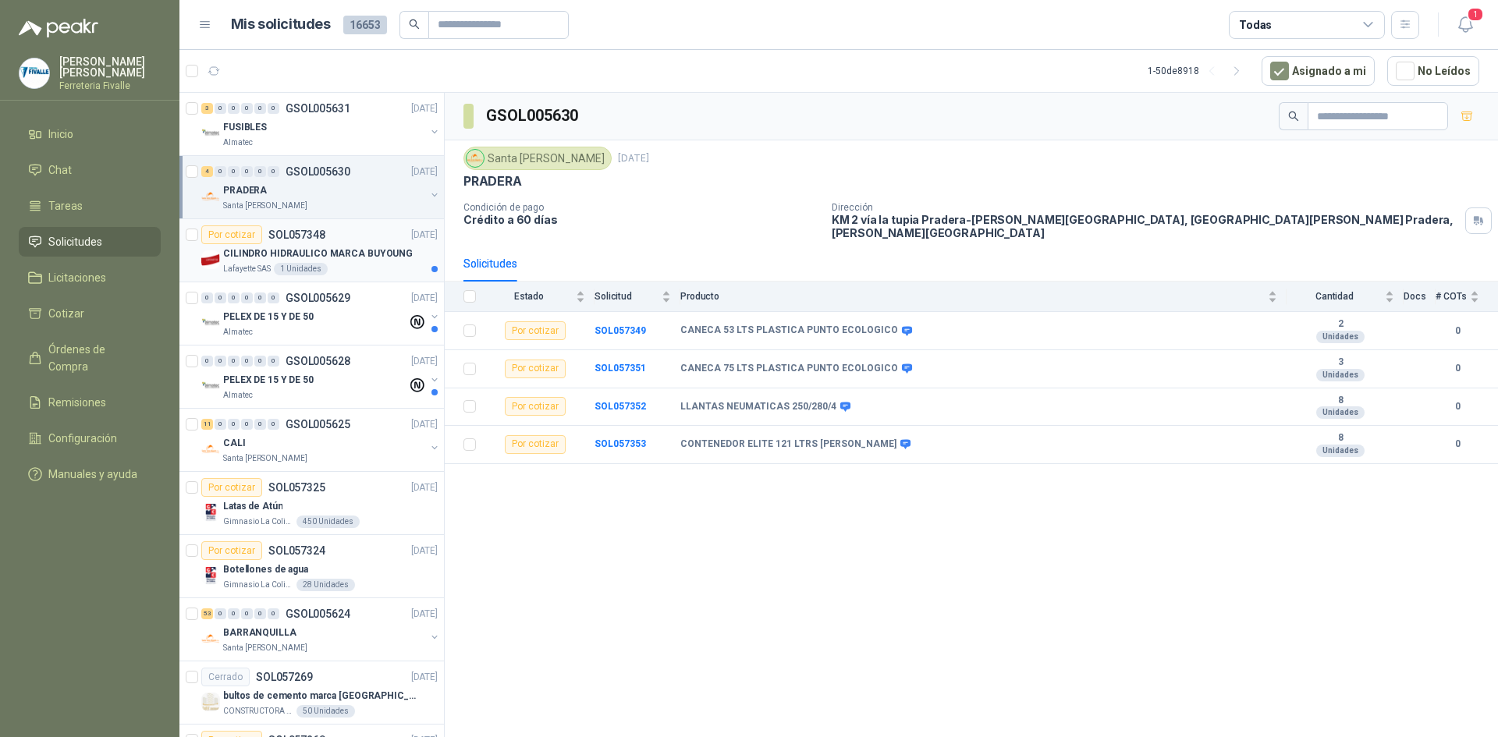
click at [336, 266] on div "Lafayette SAS 1 Unidades" at bounding box center [330, 269] width 215 height 12
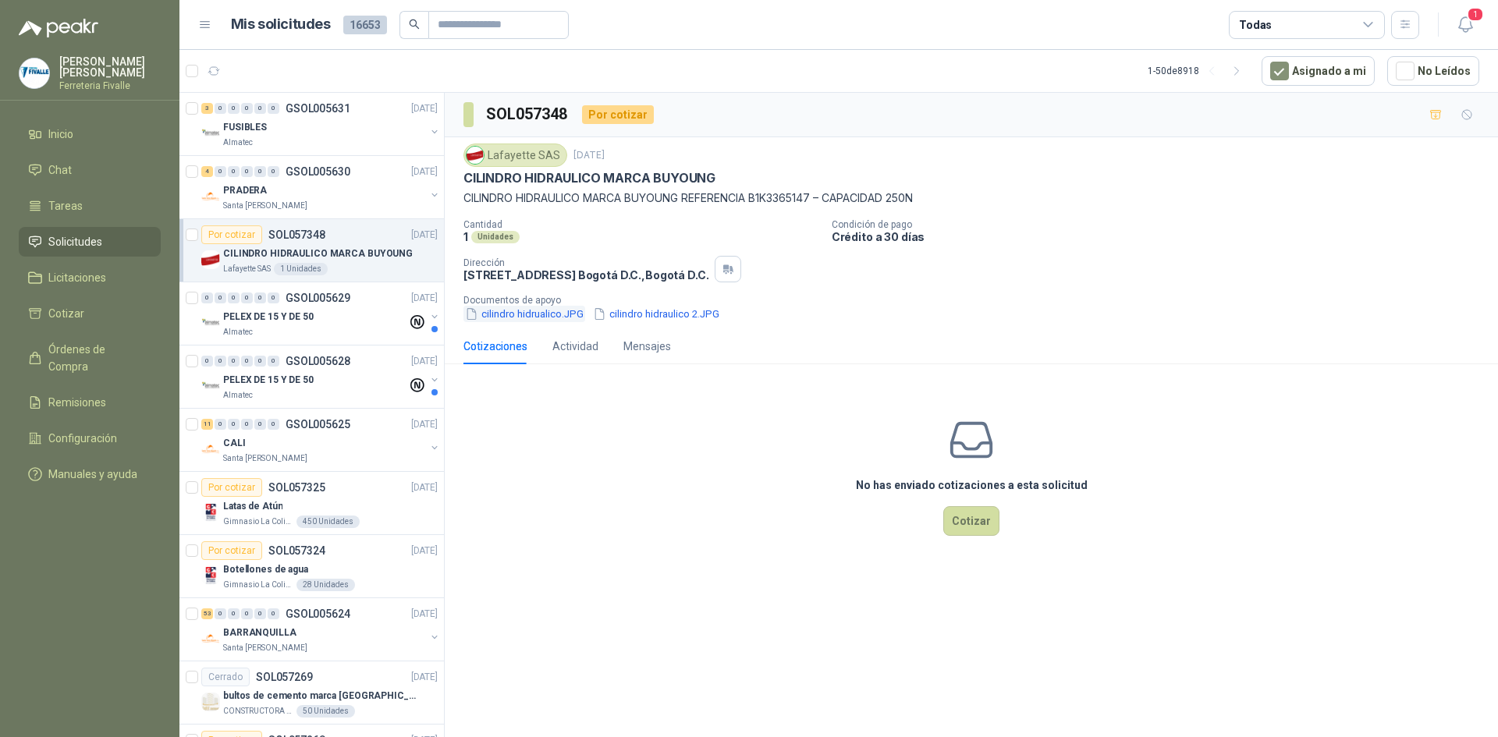
click at [519, 314] on button "cilindro hidrualico.JPG" at bounding box center [525, 314] width 122 height 16
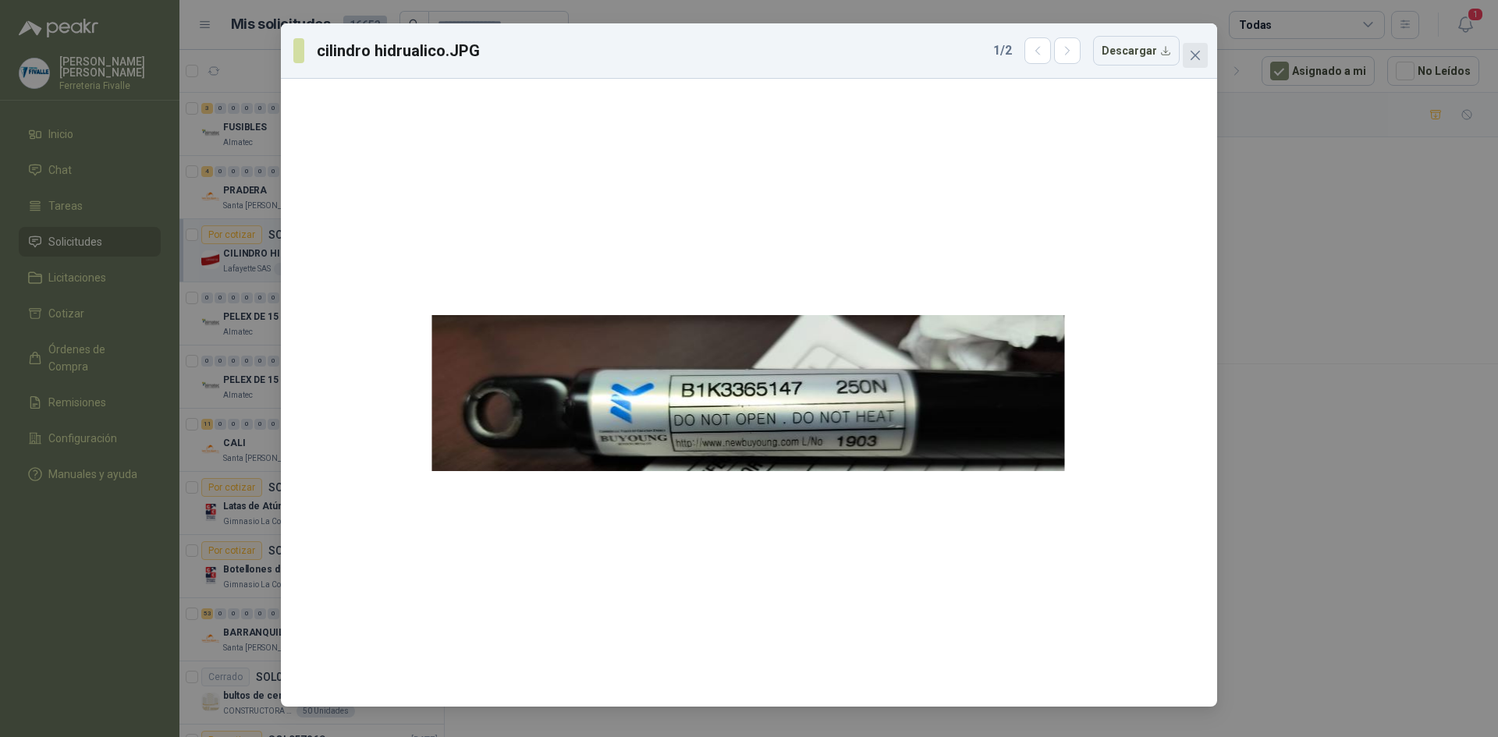
click at [1201, 59] on icon "close" at bounding box center [1195, 55] width 12 height 12
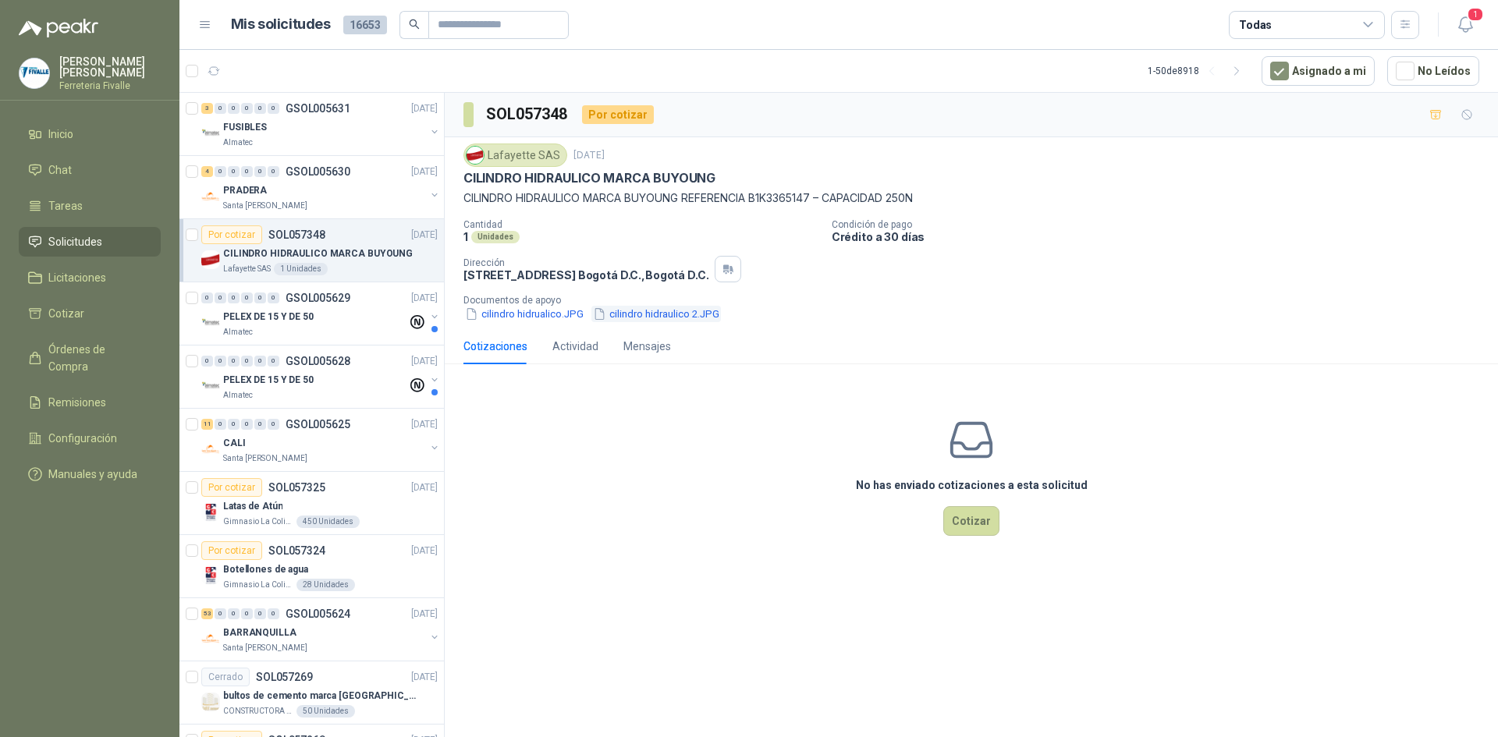
click at [671, 314] on button "cilindro hidraulico 2.JPG" at bounding box center [657, 314] width 130 height 16
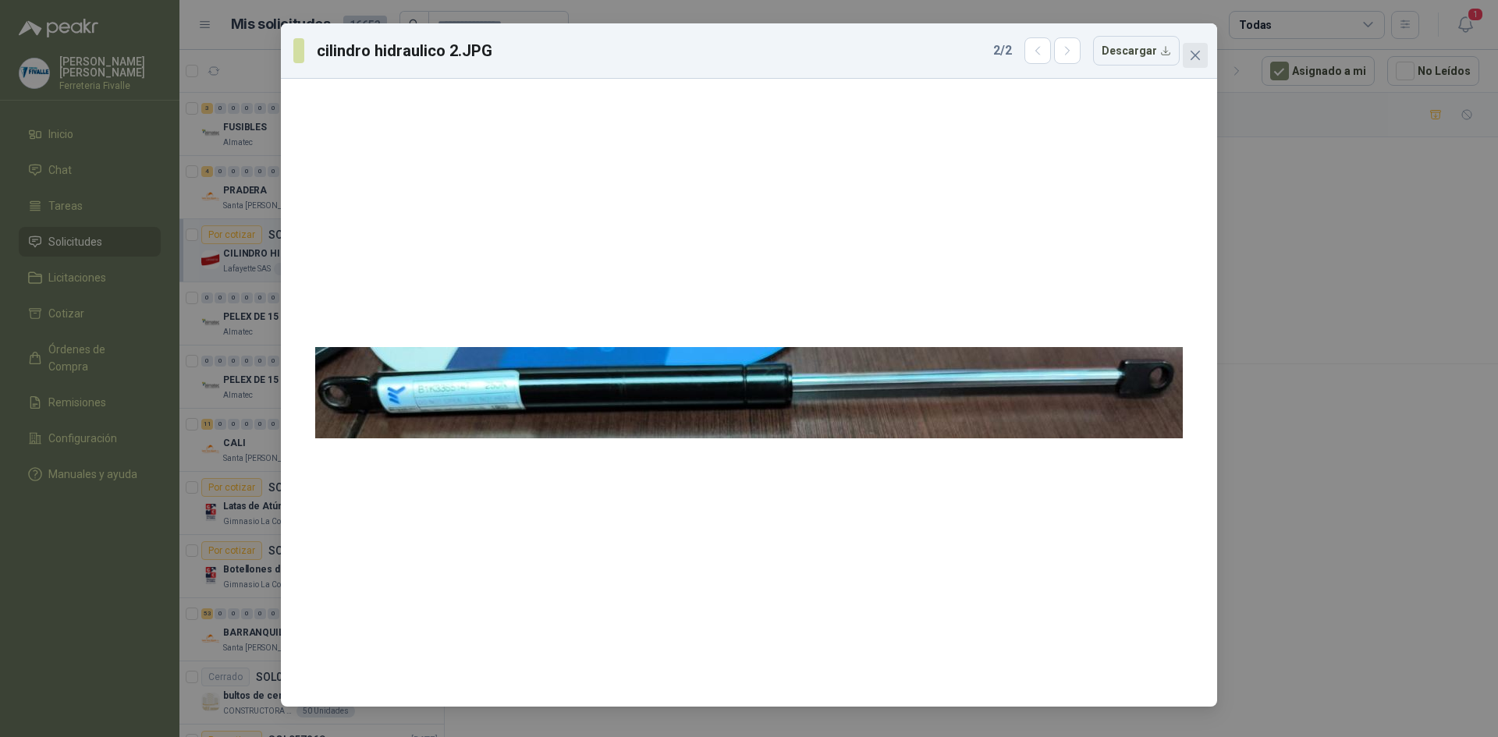
click at [1200, 49] on icon "close" at bounding box center [1195, 55] width 12 height 12
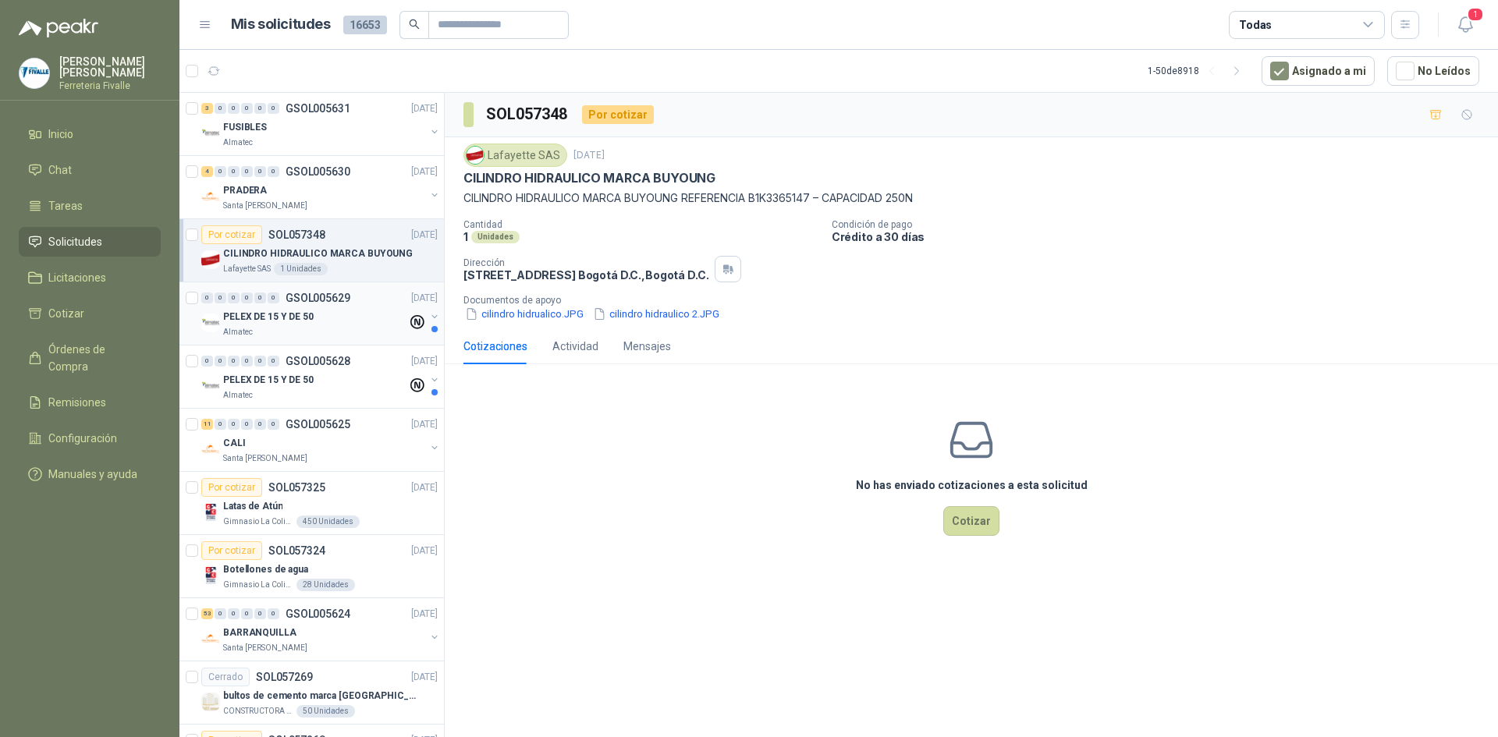
click at [374, 340] on div "0 0 0 0 0 0 GSOL005629 [DATE] PELEX DE 15 Y DE 50 Almatec" at bounding box center [311, 314] width 265 height 63
click at [322, 326] on div "Almatec" at bounding box center [315, 332] width 184 height 12
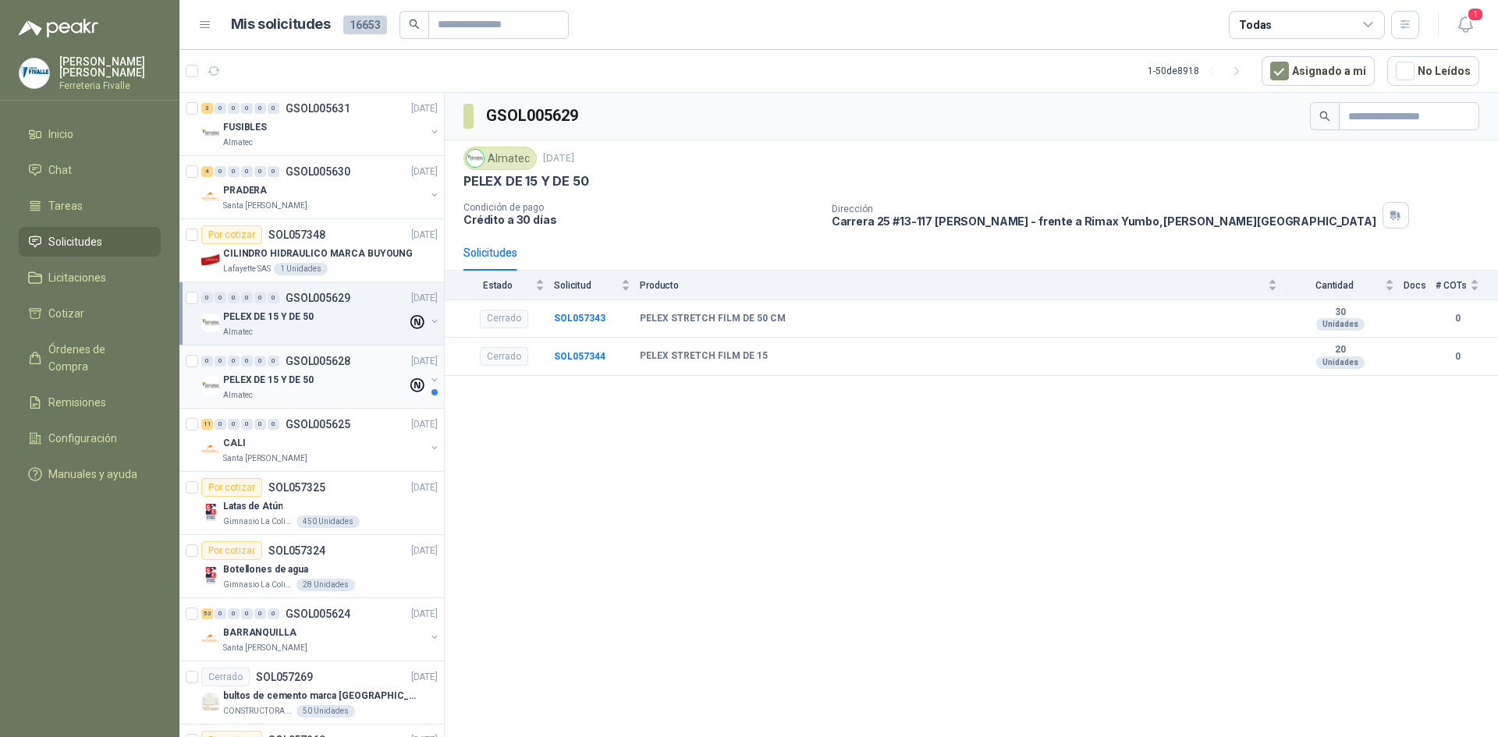
click at [280, 388] on div "PELEX DE 15 Y DE 50" at bounding box center [315, 380] width 184 height 19
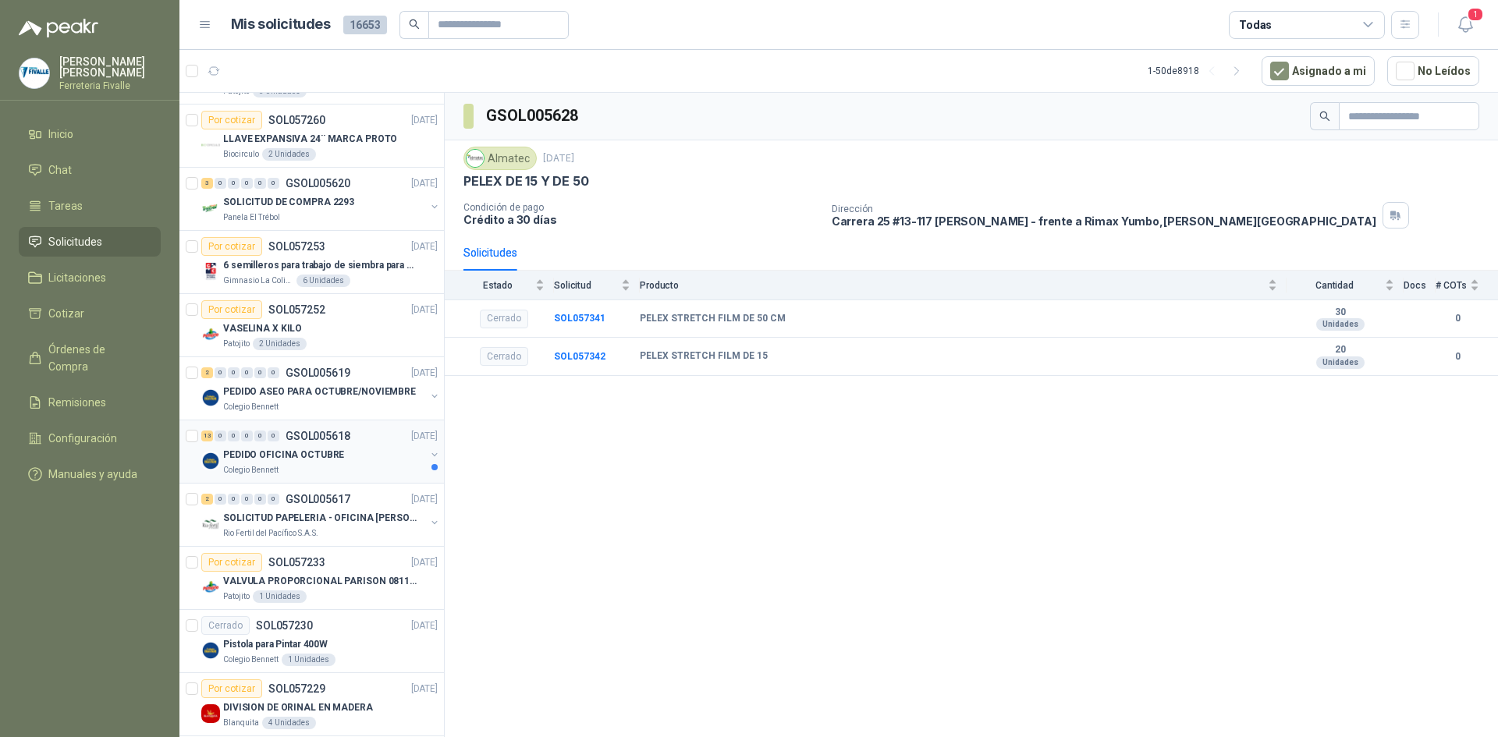
scroll to position [1015, 0]
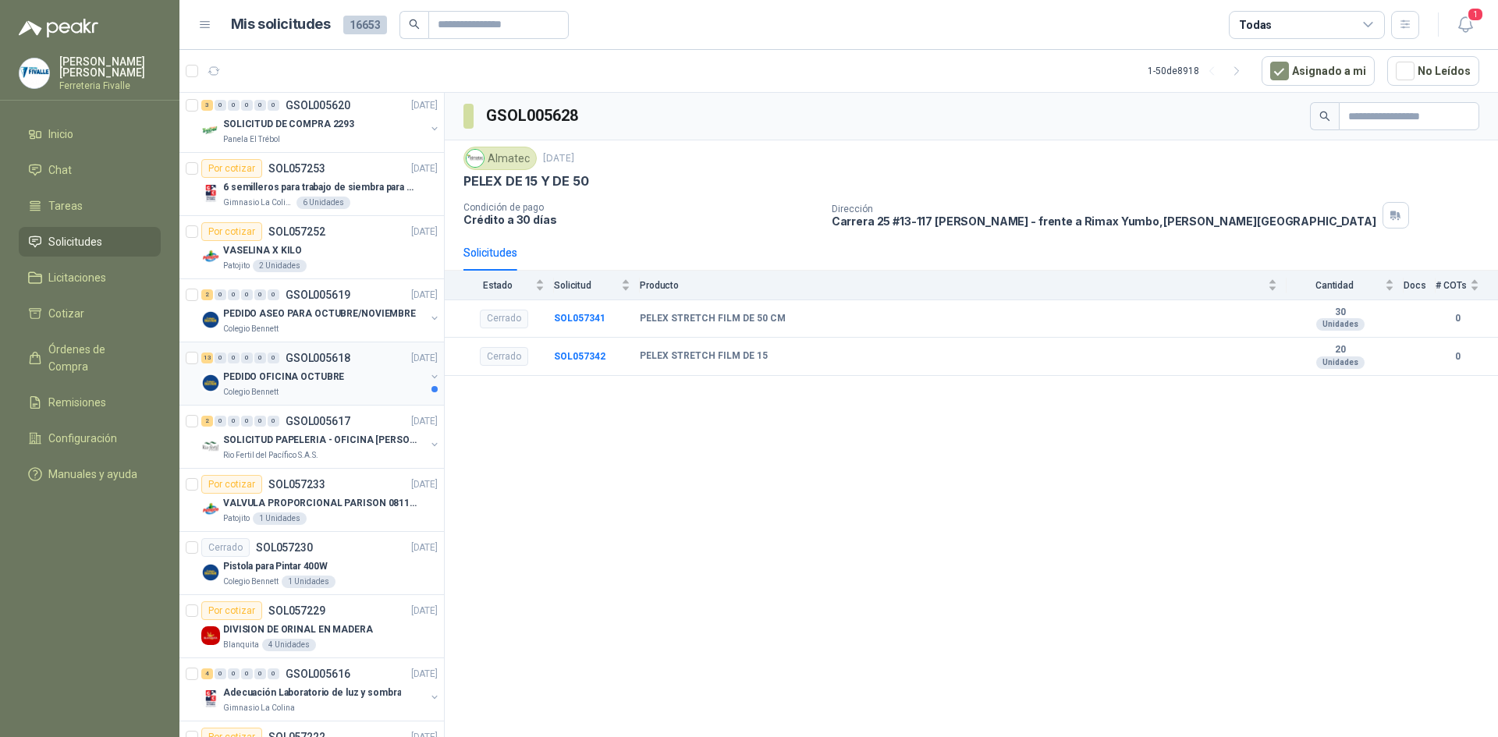
click at [363, 382] on div "PEDIDO OFICINA OCTUBRE" at bounding box center [324, 377] width 202 height 19
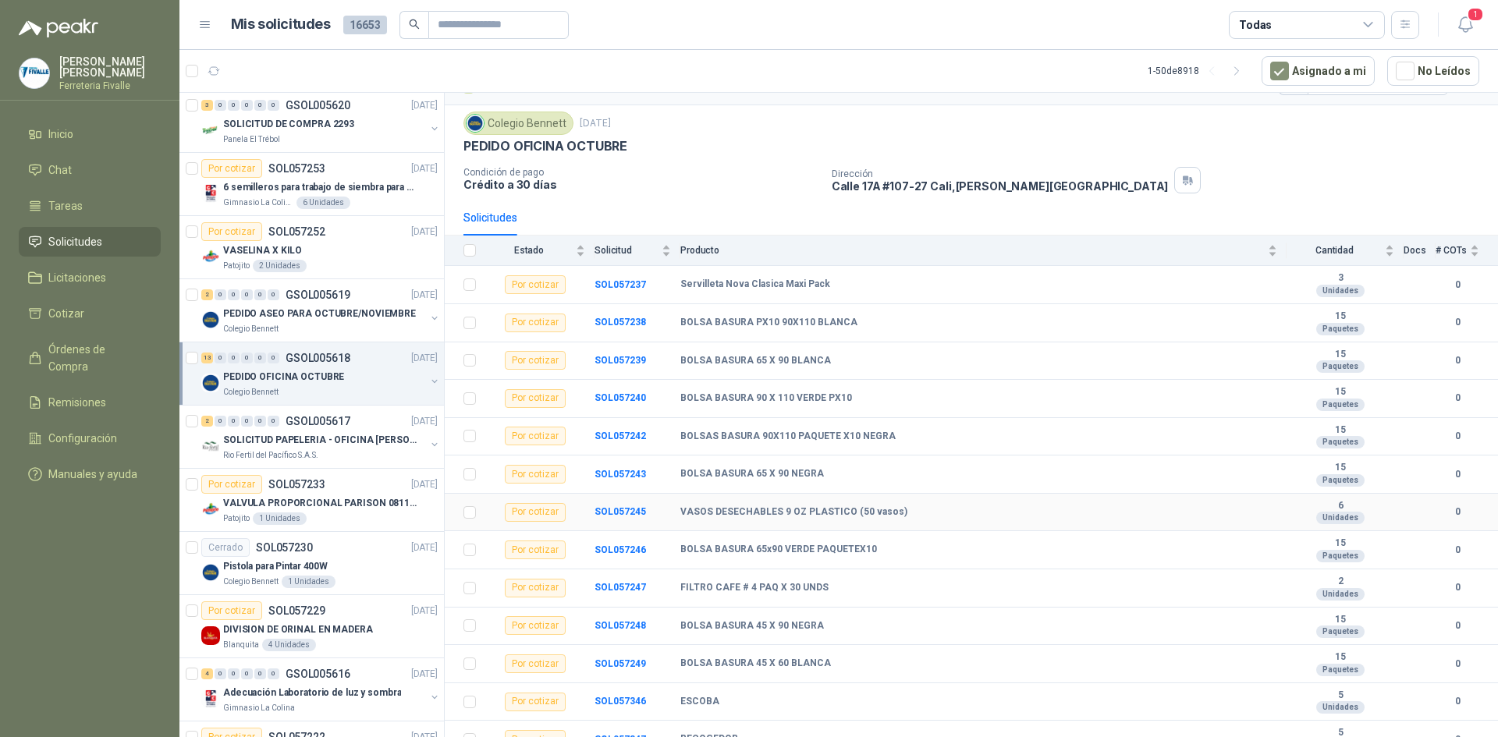
scroll to position [52, 0]
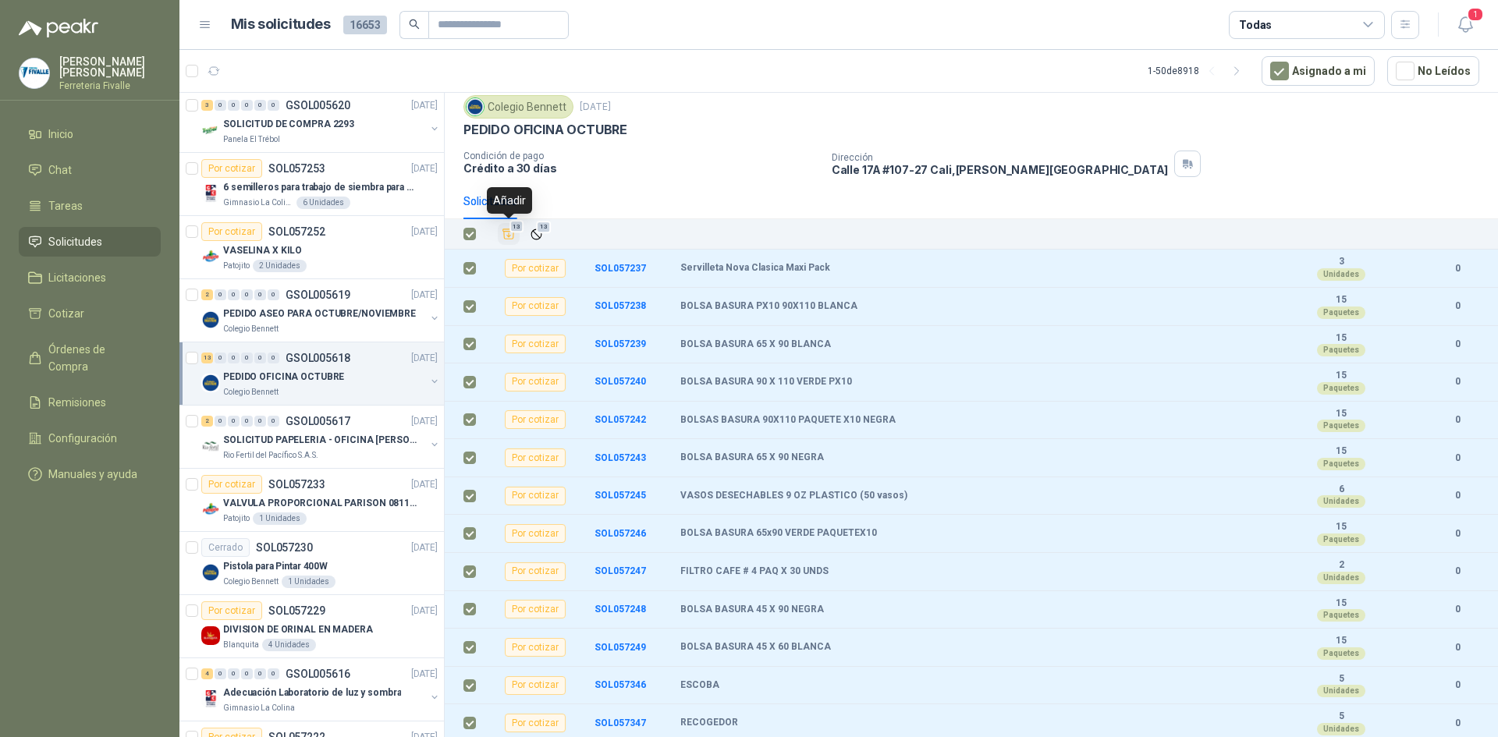
click at [512, 229] on span "13" at bounding box center [517, 227] width 15 height 12
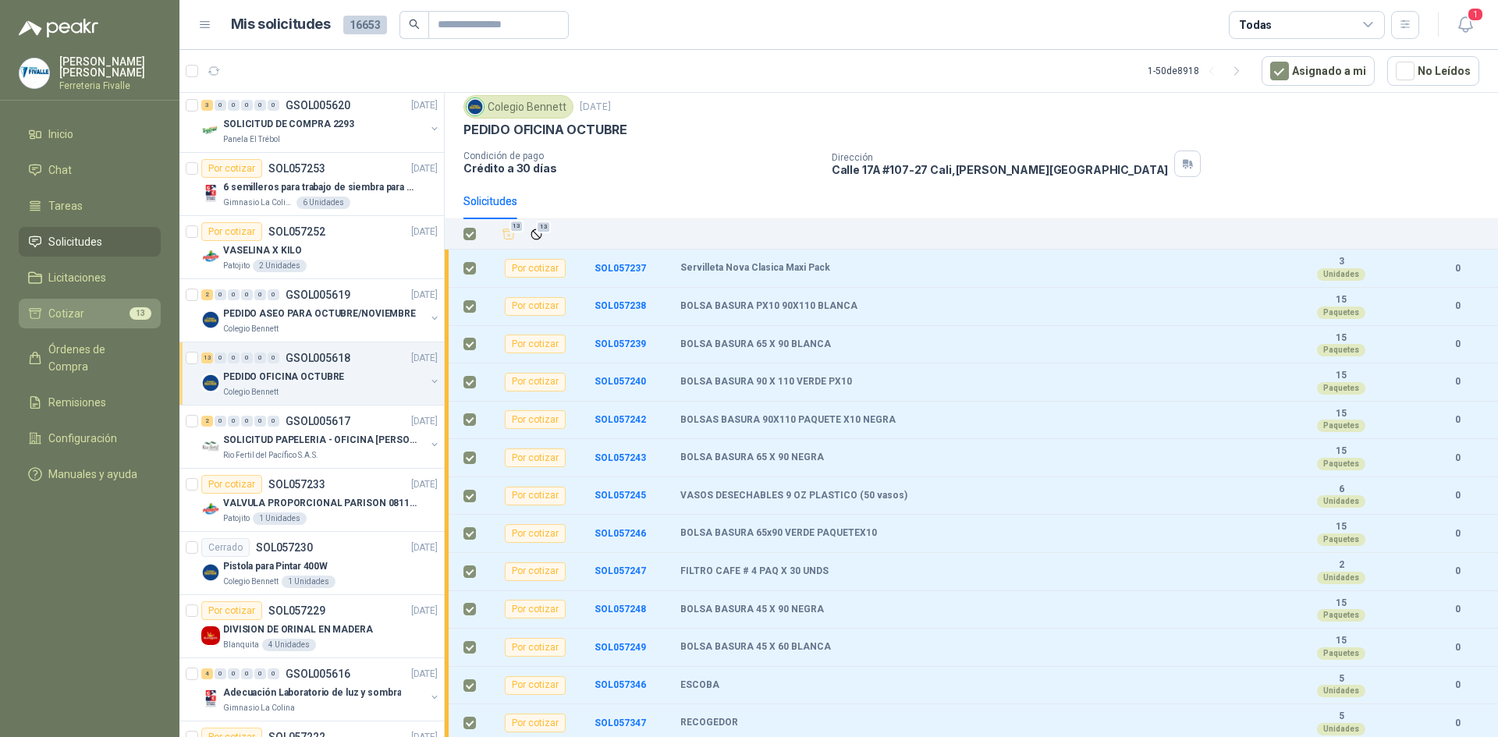
click at [101, 322] on li "Cotizar 13" at bounding box center [89, 313] width 123 height 17
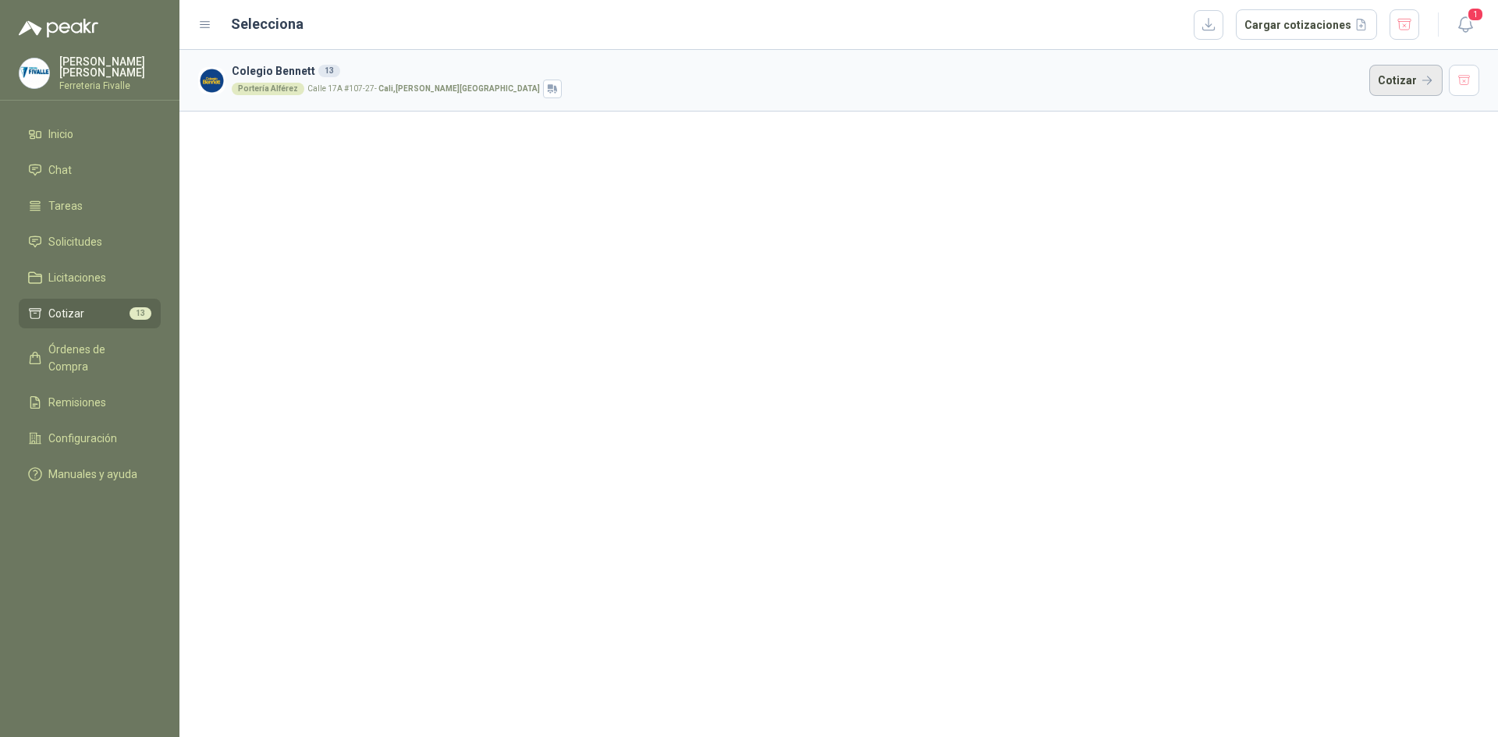
click at [1393, 79] on button "Cotizar" at bounding box center [1406, 80] width 73 height 31
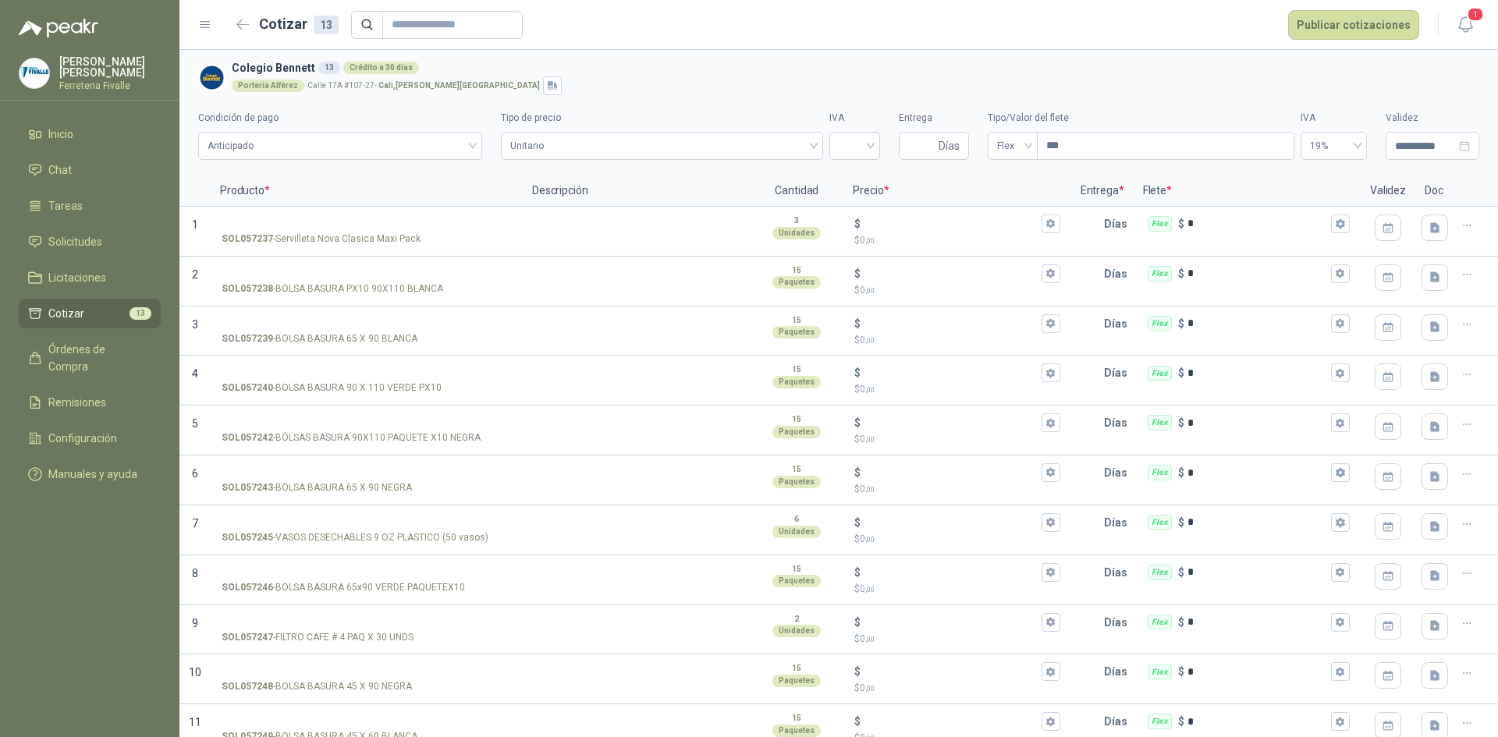
click at [272, 23] on h2 "Cotizar 13" at bounding box center [299, 24] width 80 height 22
click at [243, 27] on icon "button" at bounding box center [242, 25] width 13 height 12
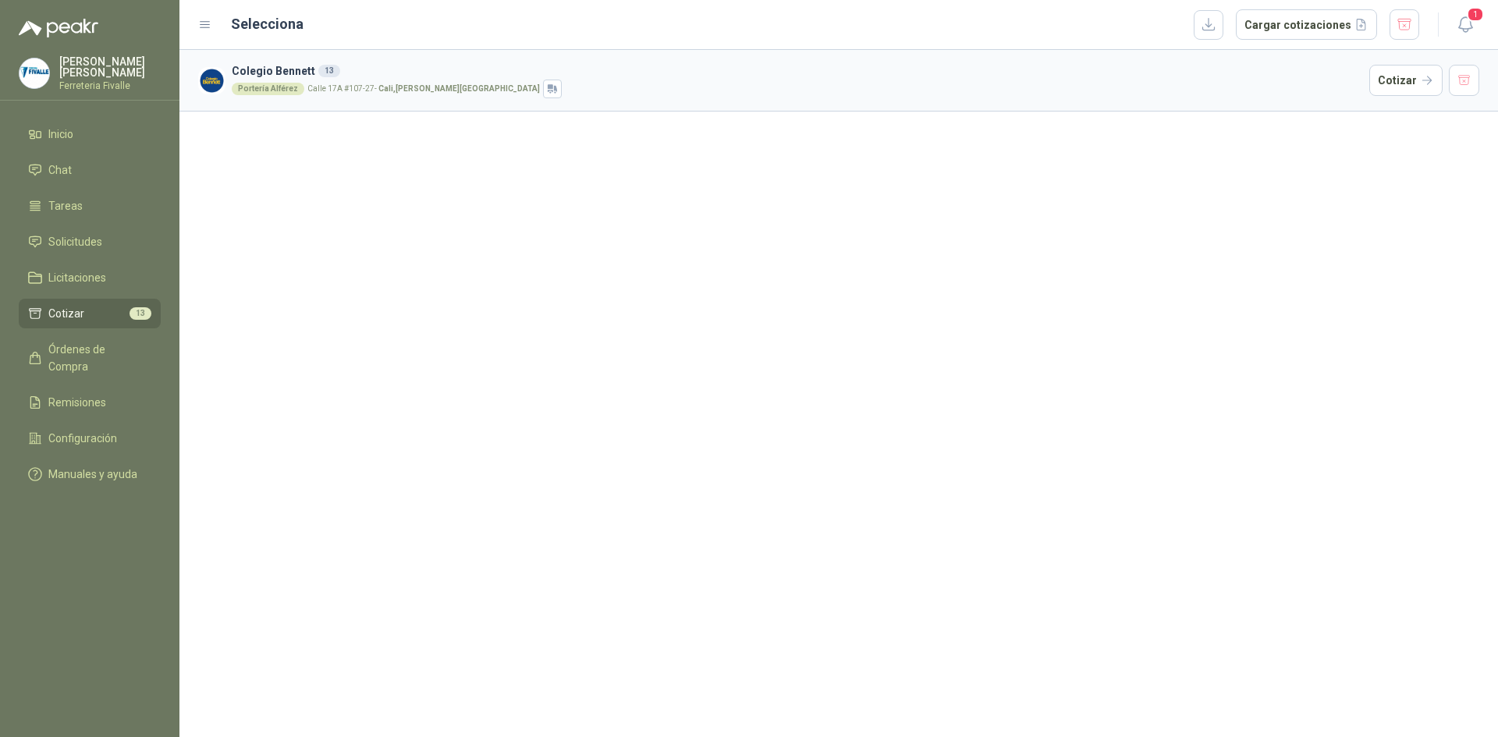
drag, startPoint x: 1487, startPoint y: 78, endPoint x: 1475, endPoint y: 80, distance: 12.7
click at [1485, 78] on article "Colegio [PERSON_NAME] 13 Portería Alférez [STREET_ADDRESS][PERSON_NAME] Cotizar" at bounding box center [838, 81] width 1319 height 62
click at [1462, 84] on button "button" at bounding box center [1464, 80] width 31 height 31
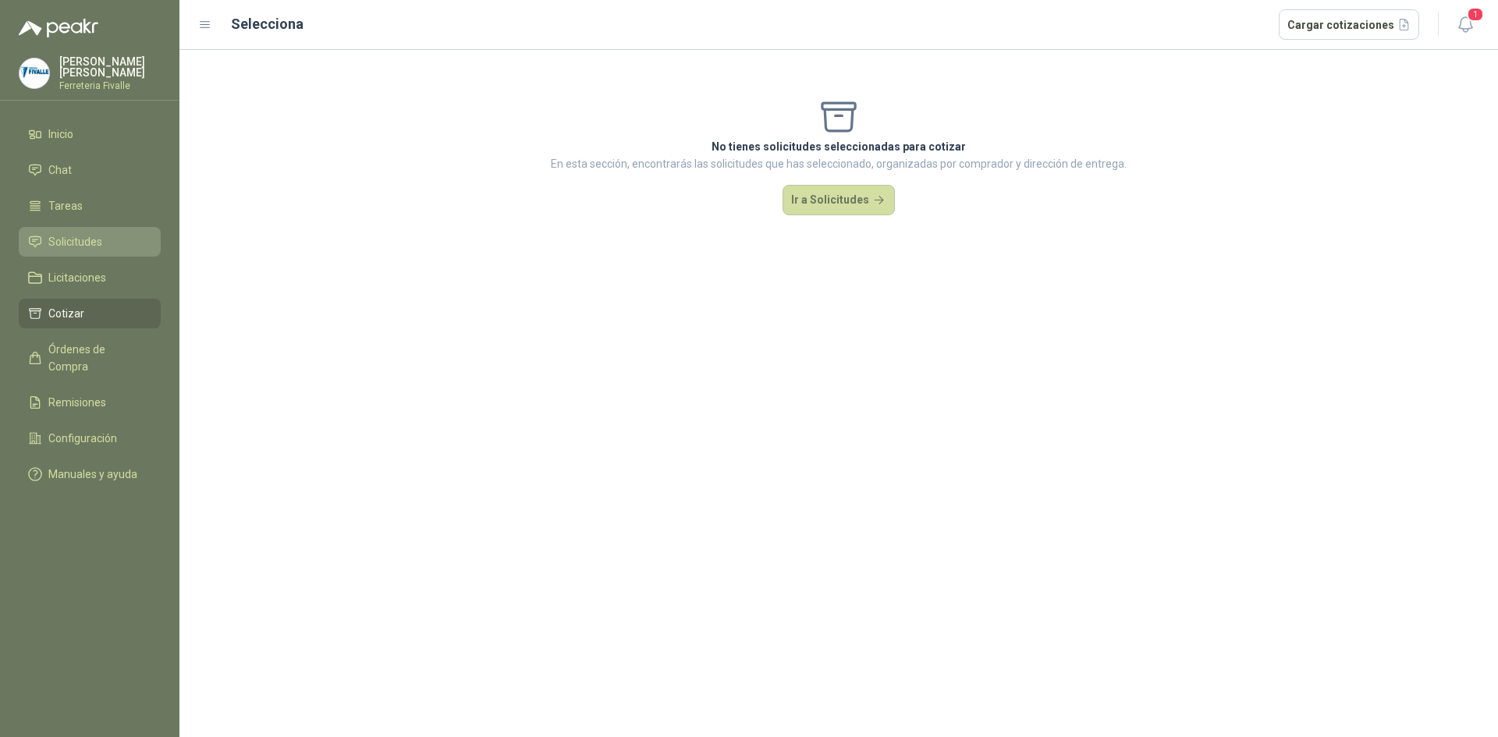
click at [75, 251] on span "Solicitudes" at bounding box center [75, 241] width 54 height 17
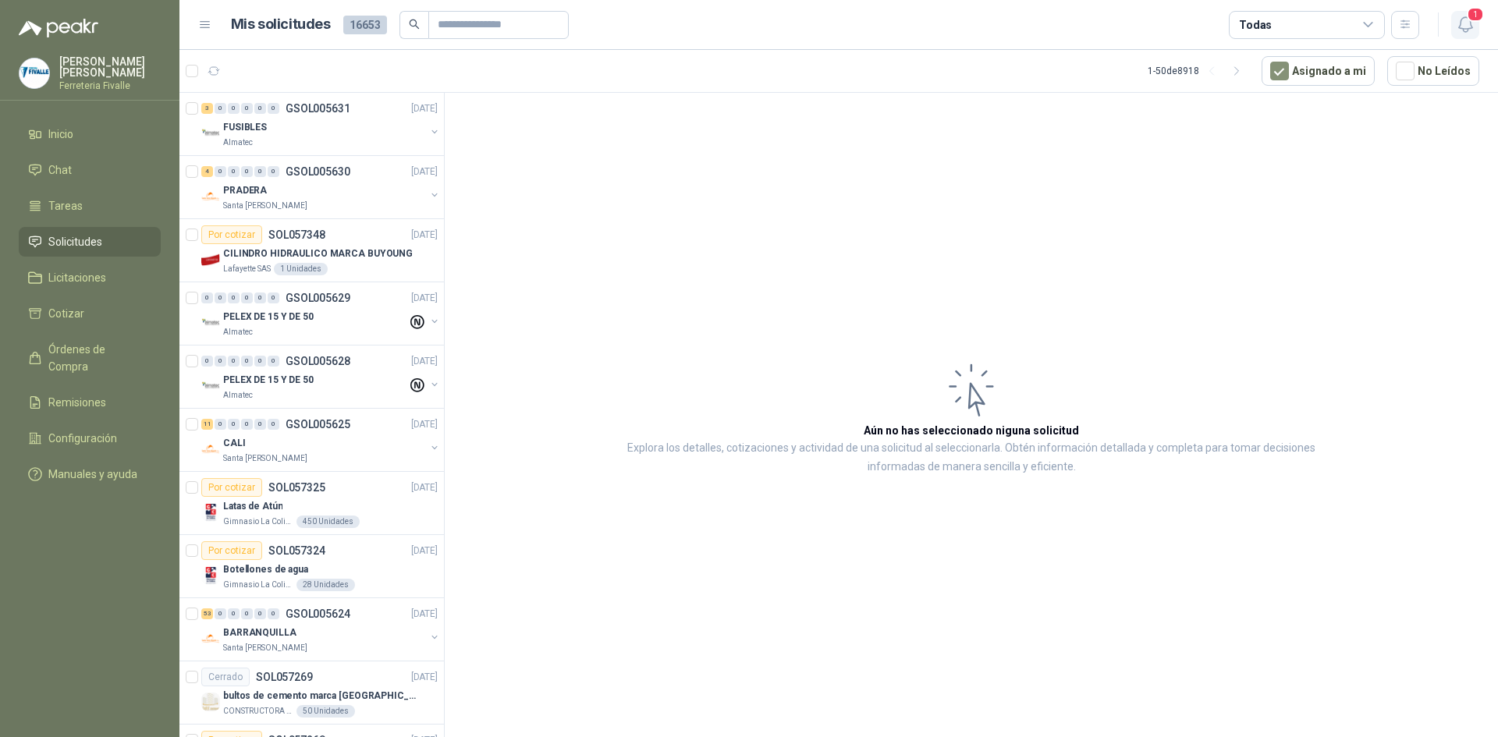
click at [1464, 34] on icon "button" at bounding box center [1466, 25] width 20 height 20
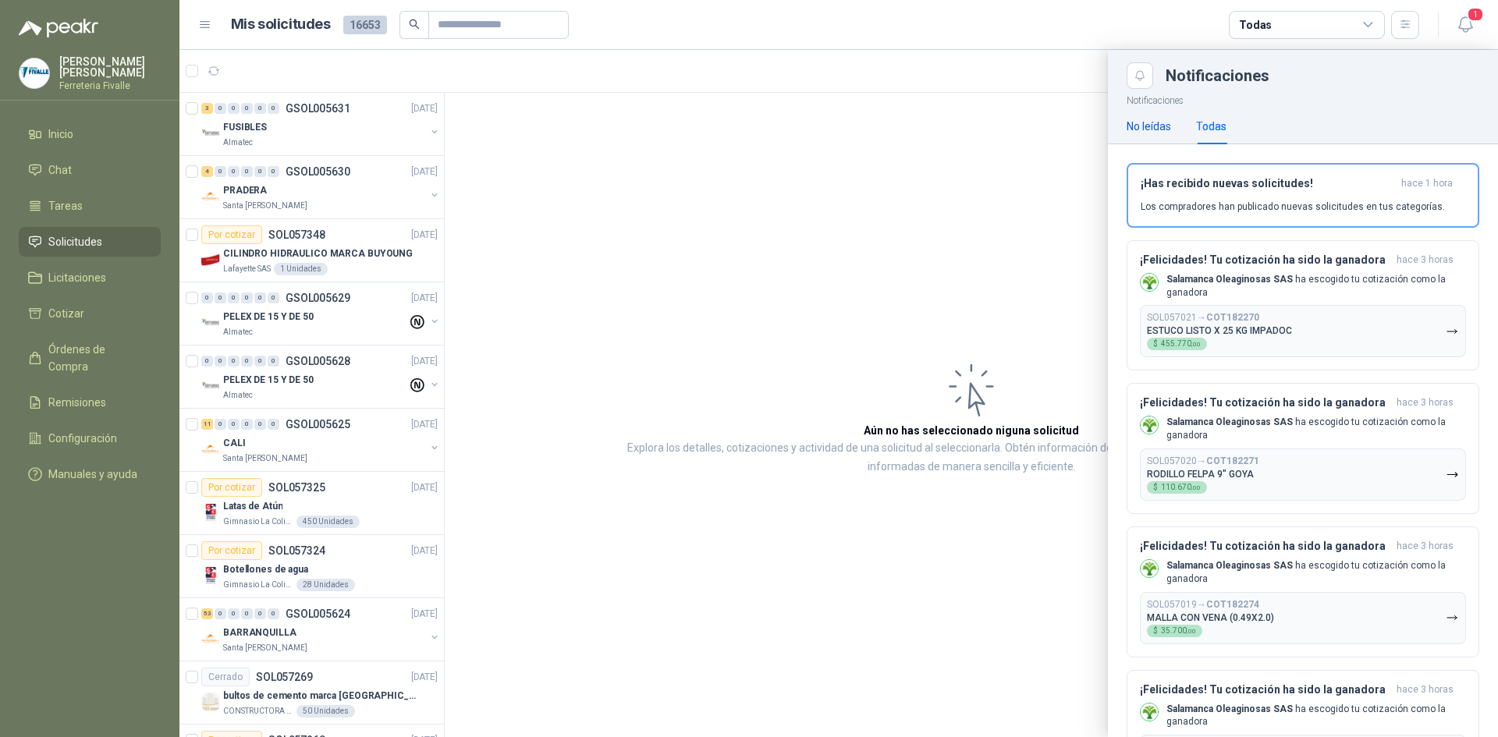
click at [1138, 127] on div "No leídas" at bounding box center [1149, 126] width 44 height 17
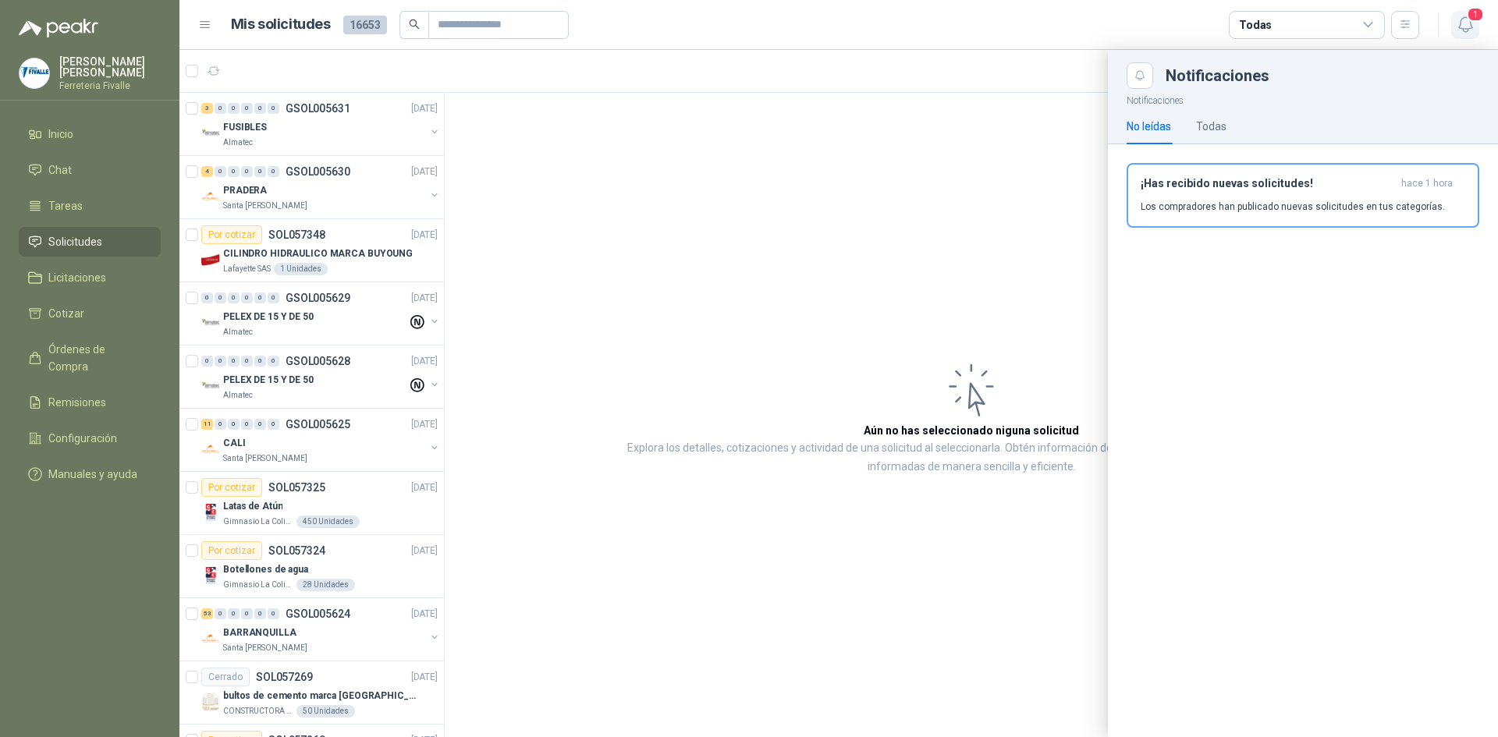
click at [1469, 26] on icon "button" at bounding box center [1466, 25] width 20 height 20
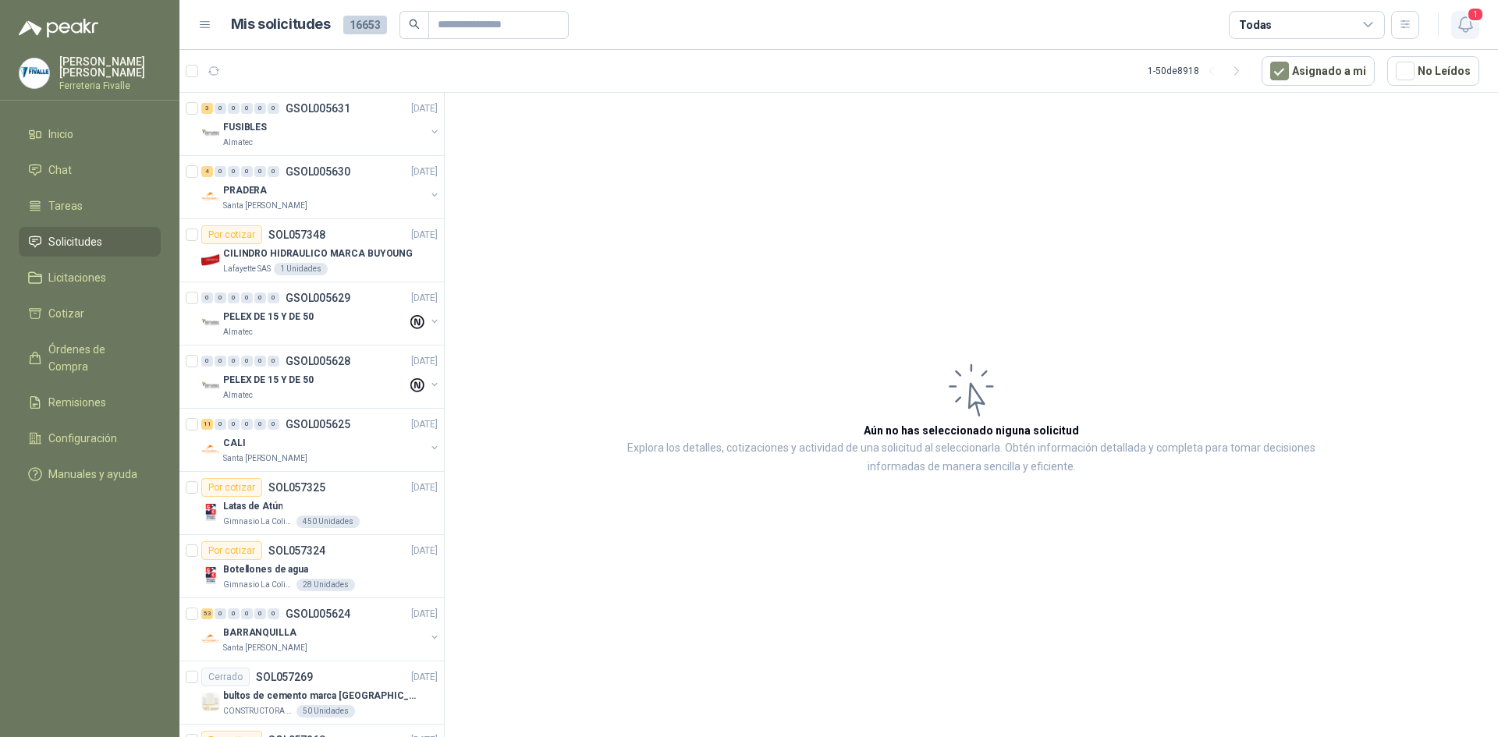
click at [1462, 26] on icon "button" at bounding box center [1466, 25] width 20 height 20
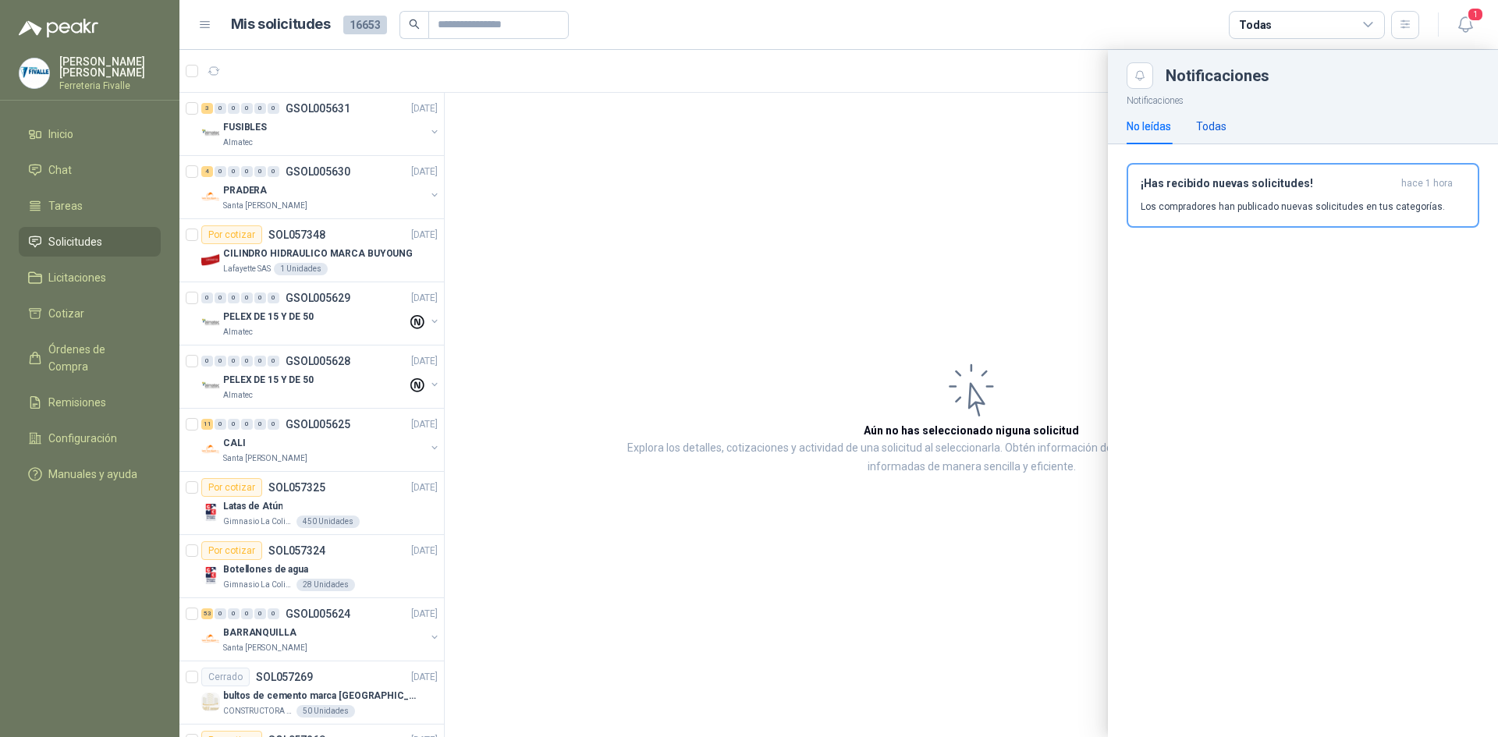
click at [1208, 119] on div "Todas" at bounding box center [1211, 126] width 30 height 17
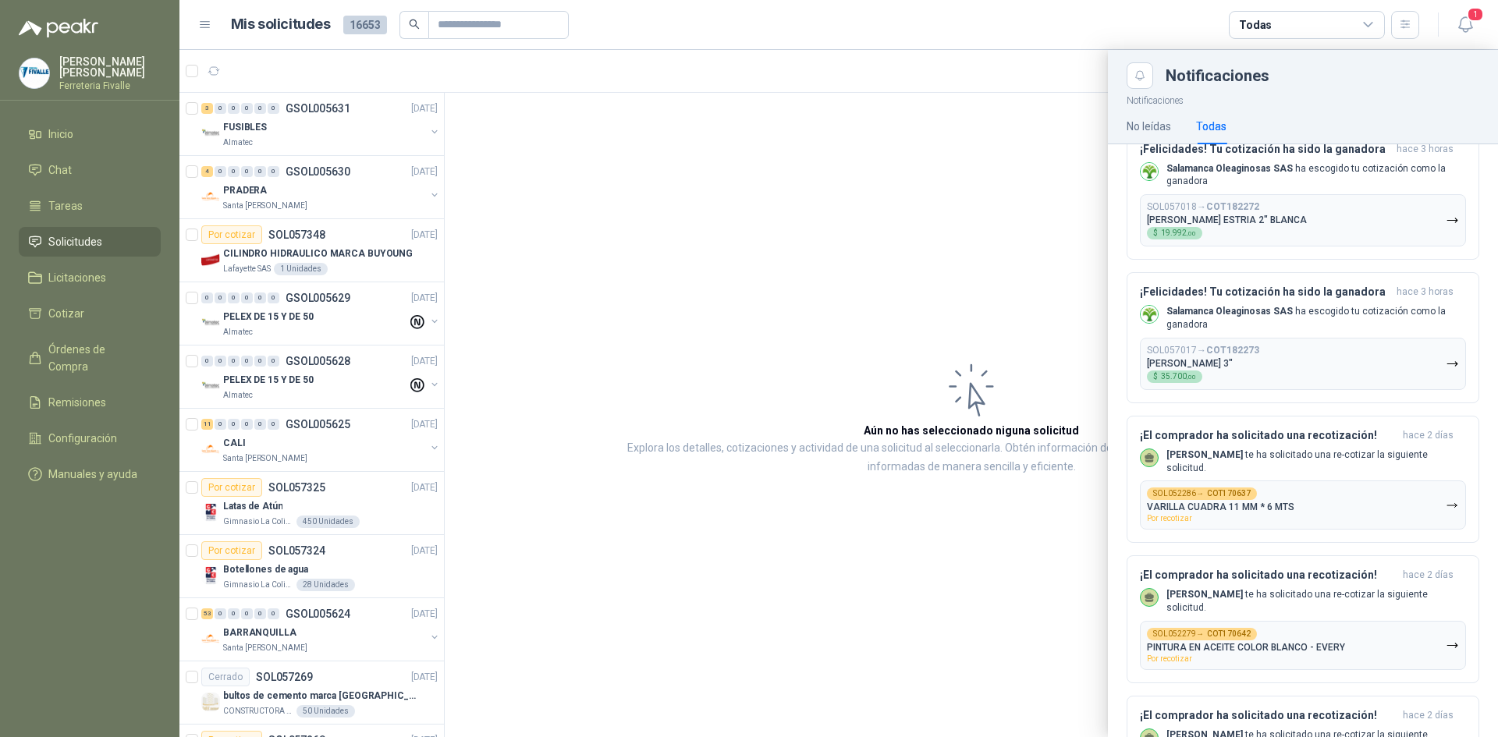
scroll to position [546, 0]
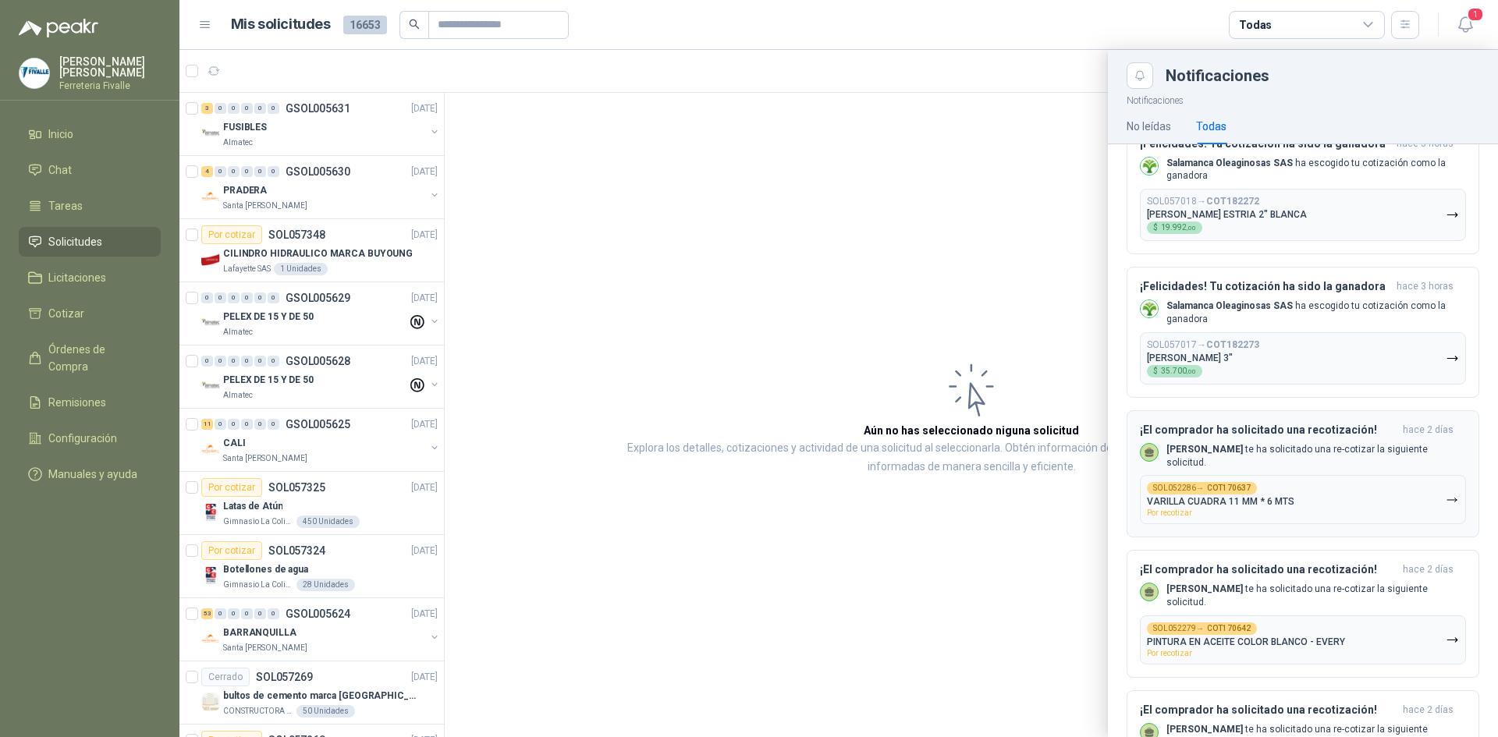
click at [1255, 496] on p "VARILLA CUADRA 11 MM * 6 MTS" at bounding box center [1220, 501] width 147 height 11
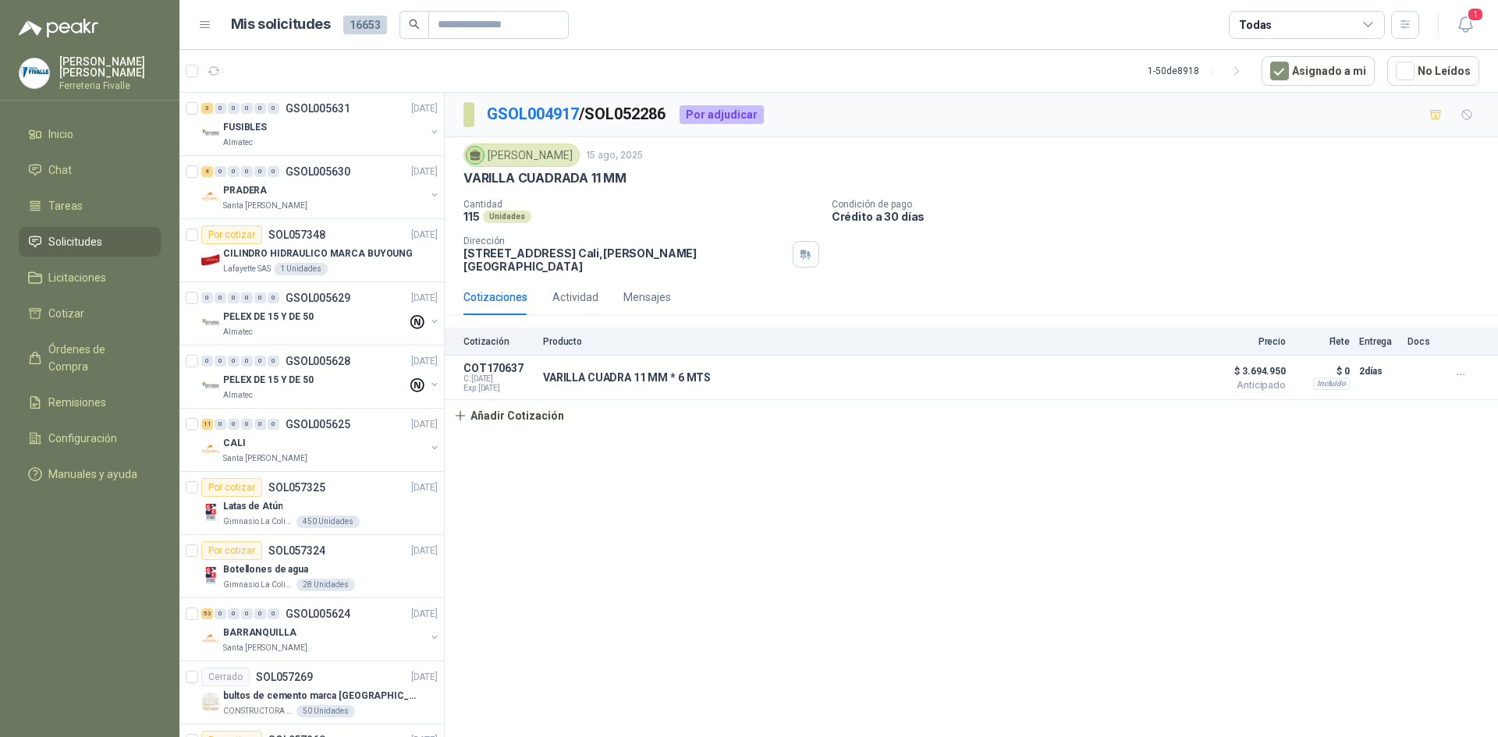
click at [544, 527] on div "GSOL004917 / SOL052286 Por adjudicar [PERSON_NAME] [DATE] VARILLA CUADRADA 11 M…" at bounding box center [972, 418] width 1054 height 650
click at [1470, 28] on icon "button" at bounding box center [1465, 24] width 13 height 15
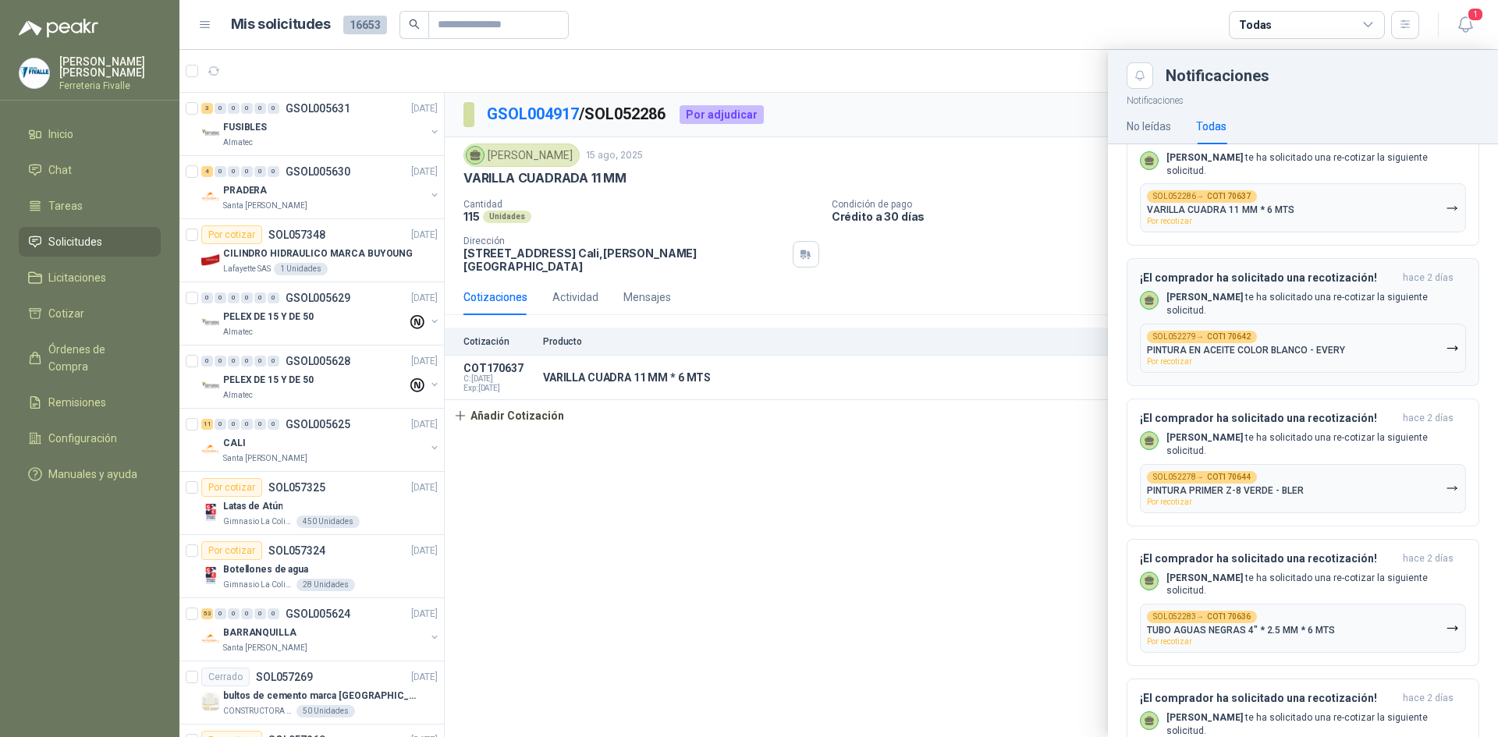
scroll to position [858, 0]
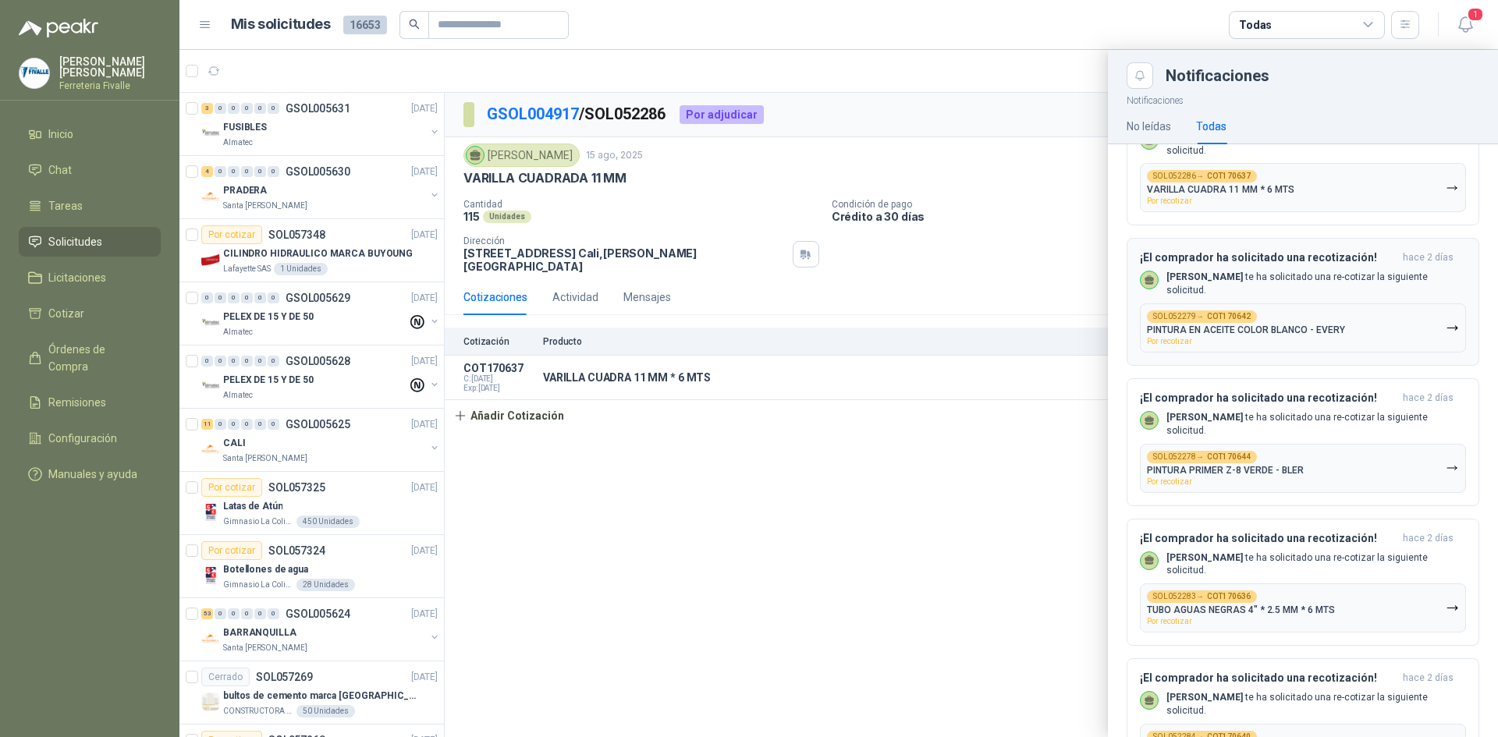
click at [1345, 304] on button "SOL052279 → COT170642 PINTURA EN ACEITE COLOR BLANCO - EVERY Por recotizar" at bounding box center [1303, 328] width 326 height 49
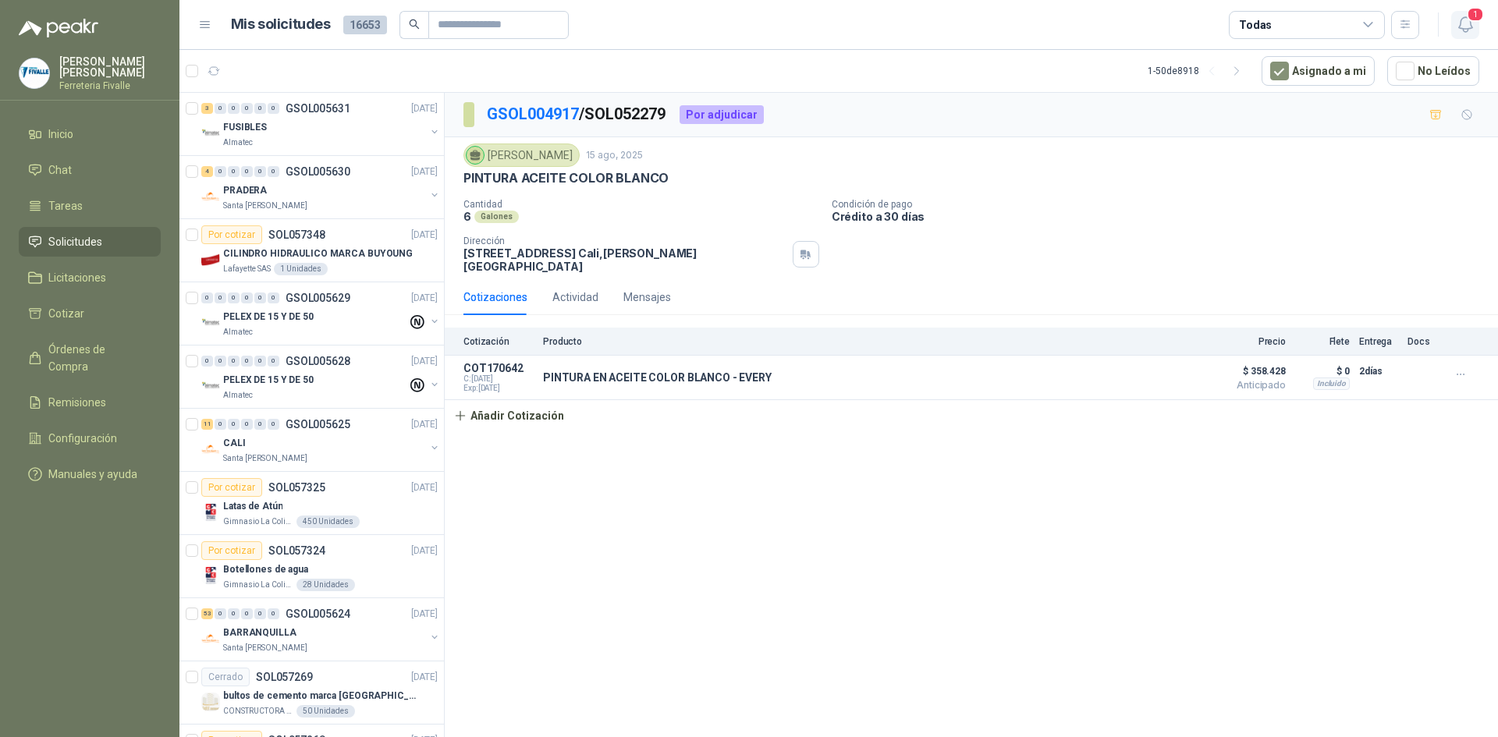
click at [1475, 27] on icon "button" at bounding box center [1466, 25] width 20 height 20
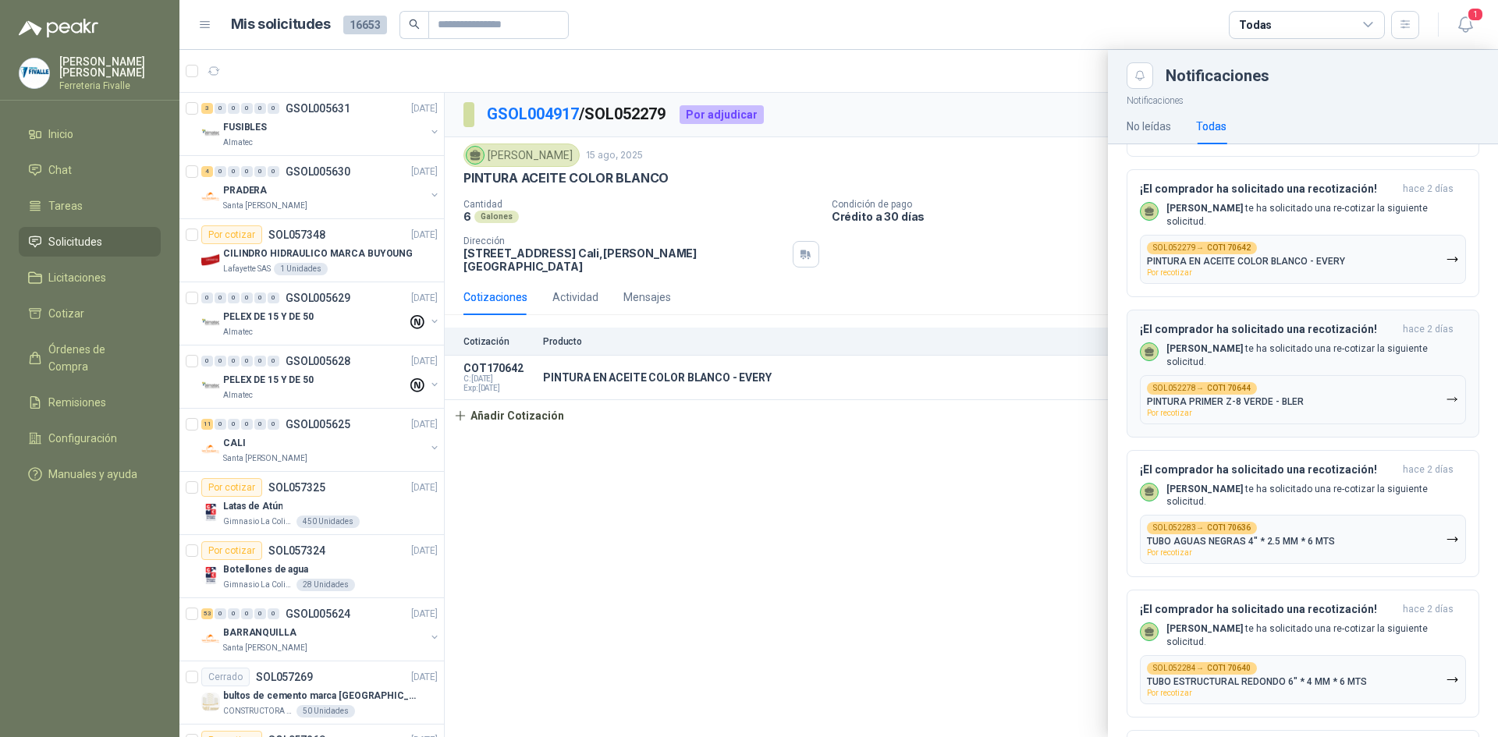
scroll to position [1093, 0]
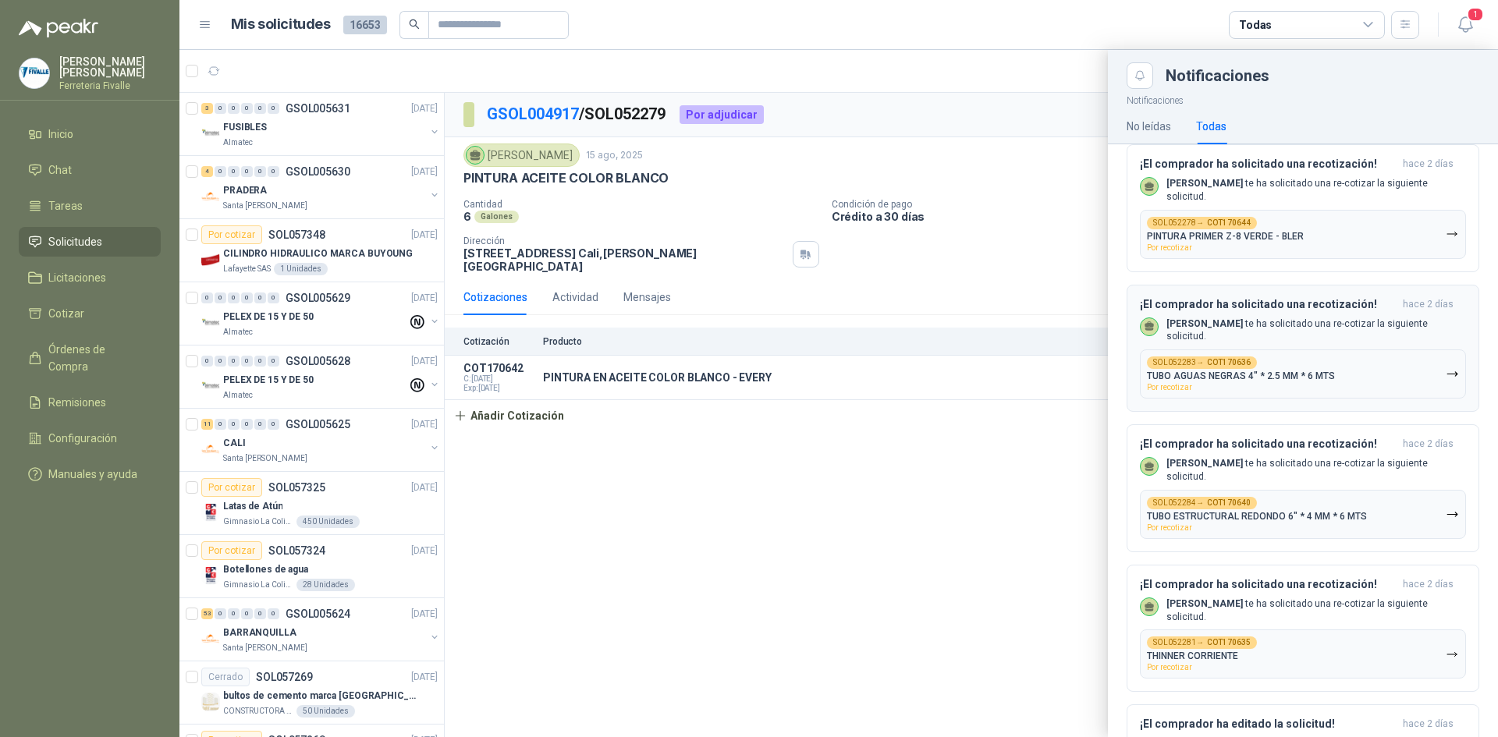
click at [1324, 345] on div "¡El comprador ha solicitado una recotización! [DATE] [PERSON_NAME] te ha solici…" at bounding box center [1303, 348] width 326 height 101
